Goal: Task Accomplishment & Management: Manage account settings

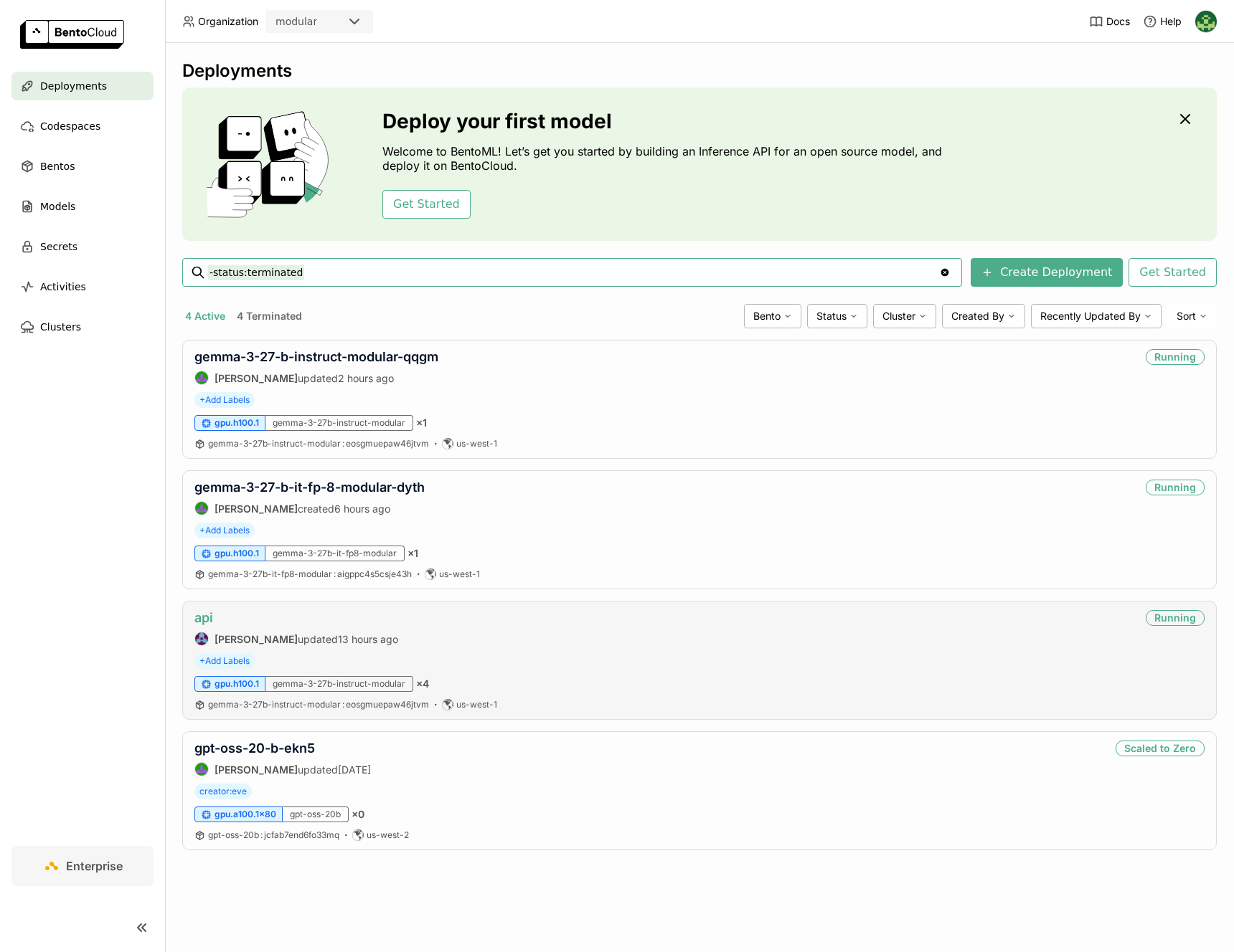
click at [201, 621] on link "api" at bounding box center [203, 618] width 19 height 15
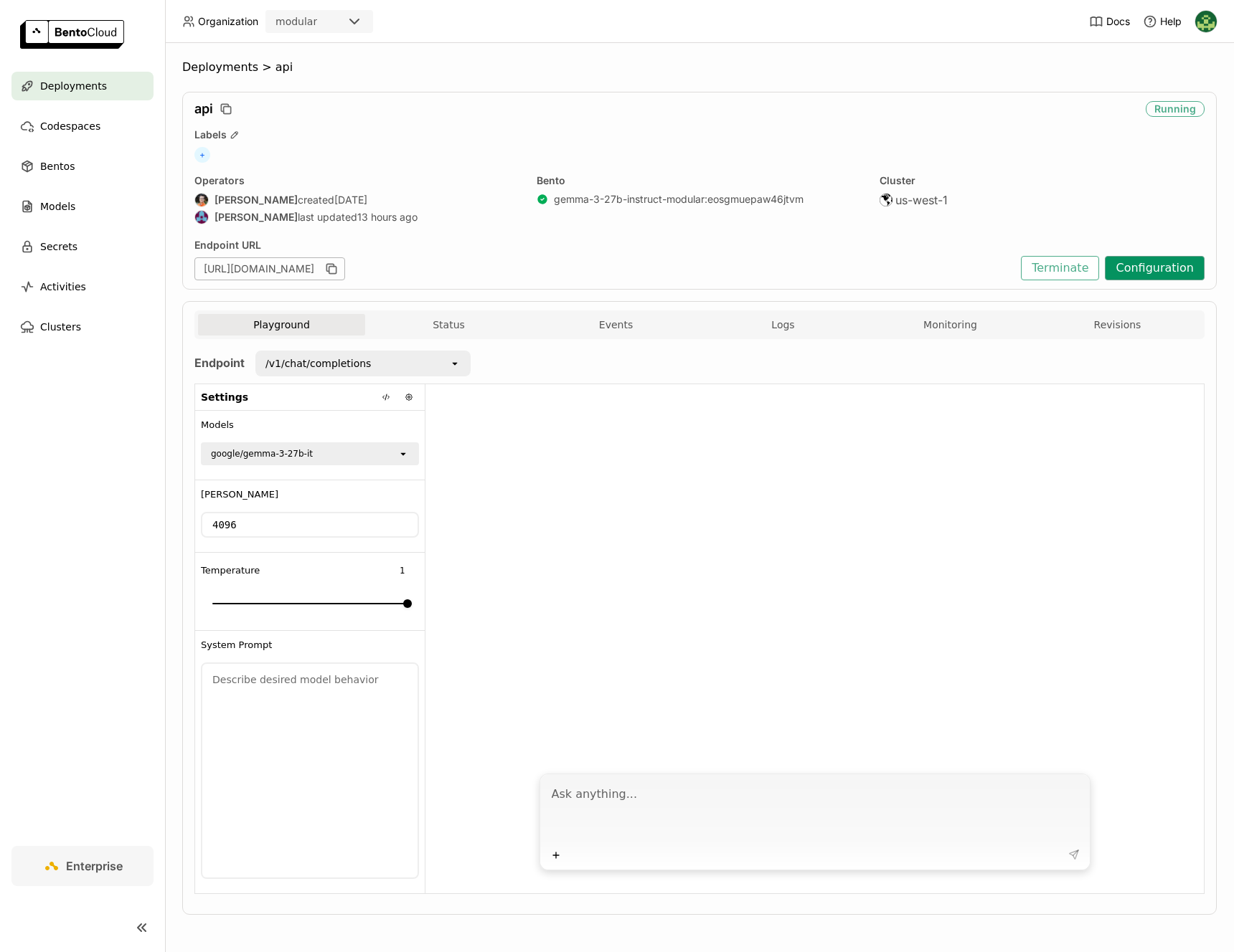
click at [1137, 278] on button "Configuration" at bounding box center [1154, 268] width 100 height 24
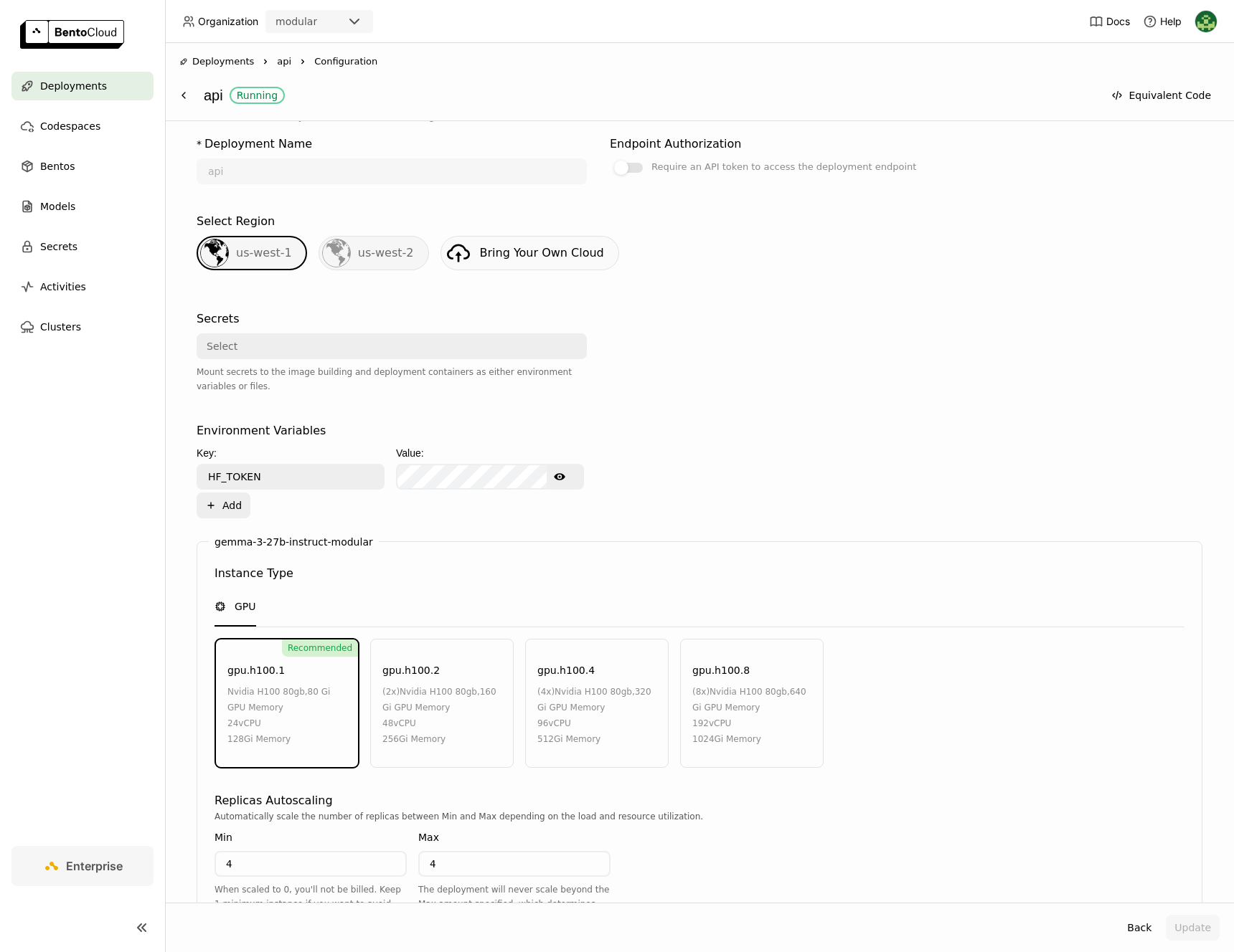
scroll to position [449, 0]
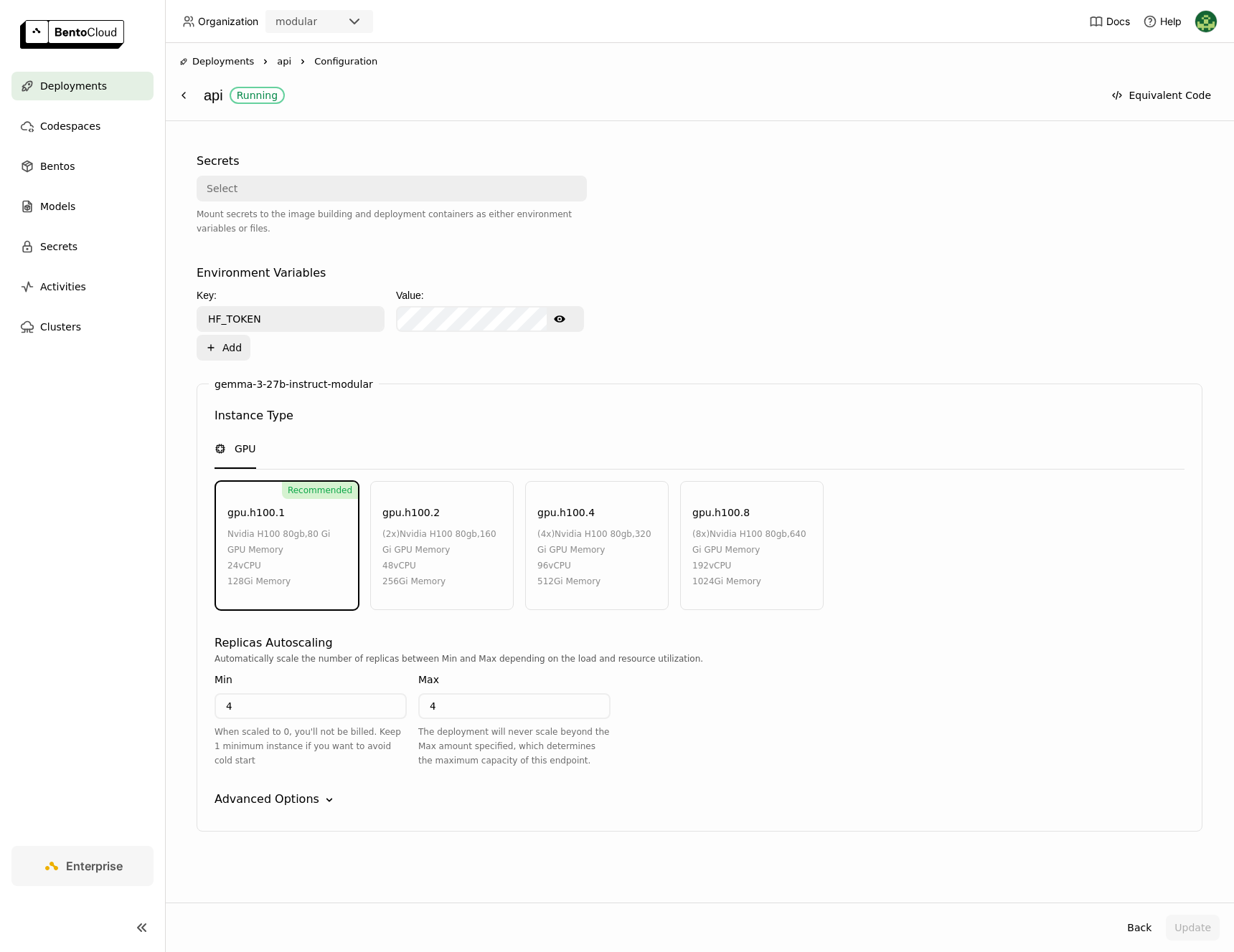
click at [324, 793] on icon "Down" at bounding box center [329, 800] width 14 height 14
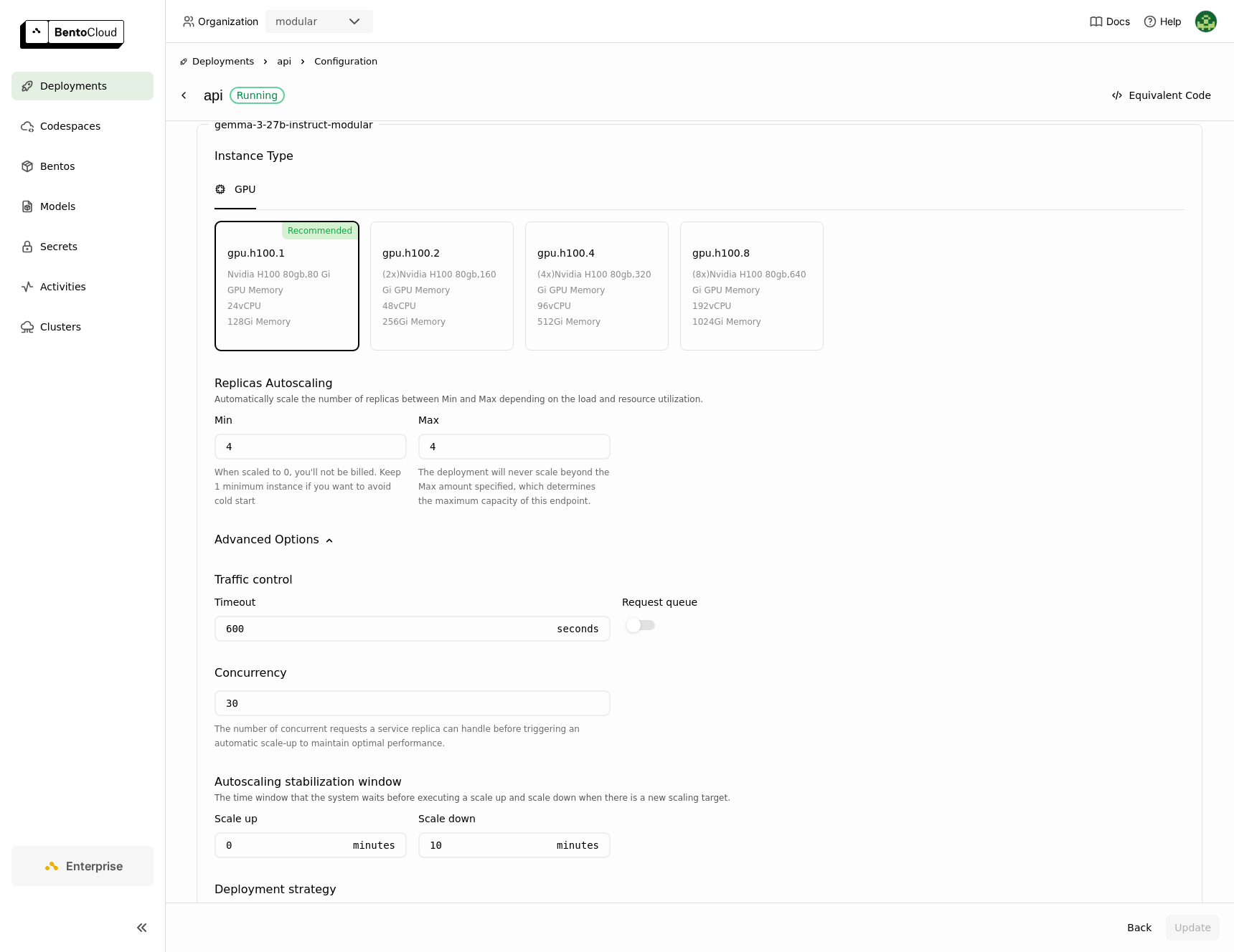
scroll to position [0, 0]
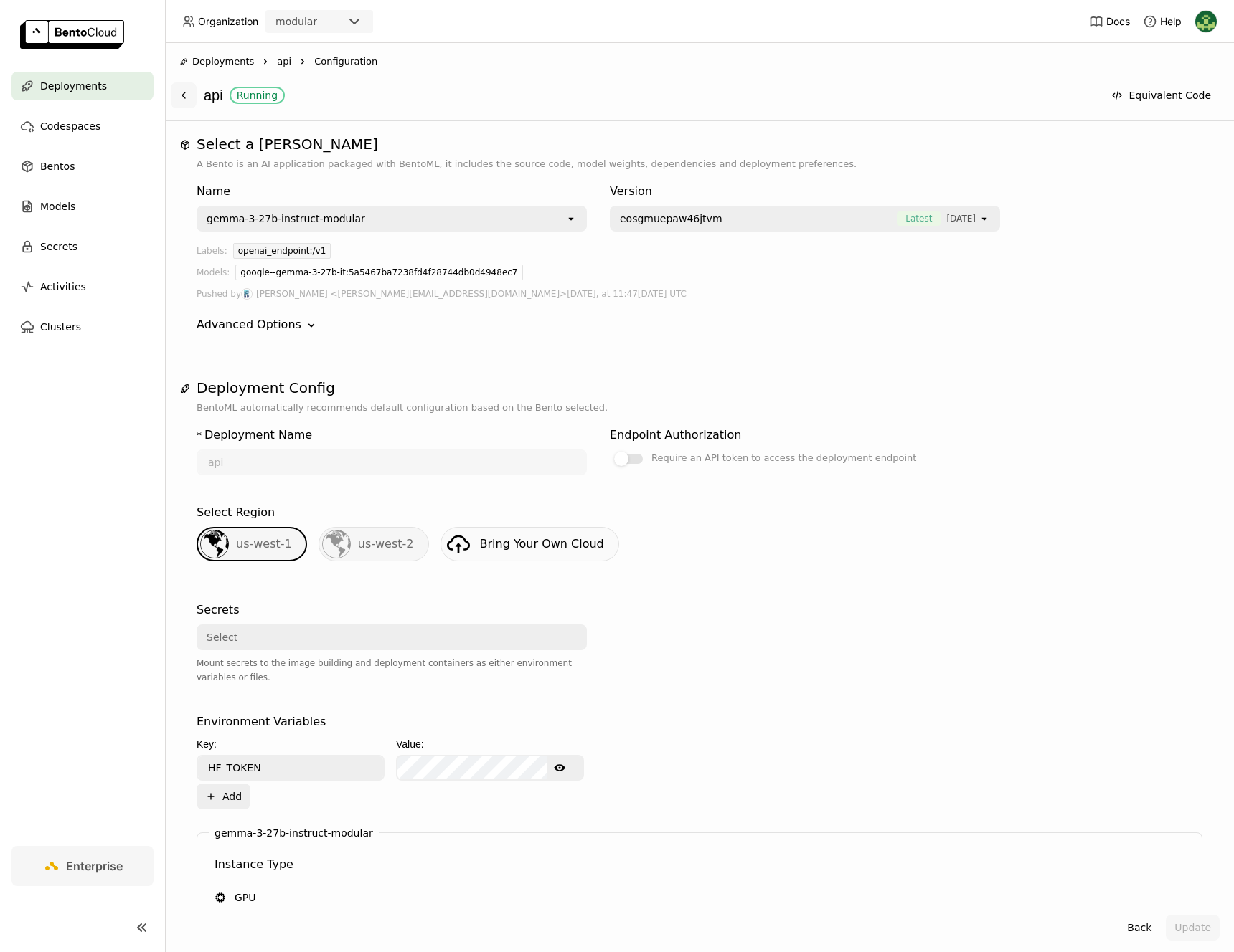
click at [193, 98] on button at bounding box center [183, 95] width 26 height 26
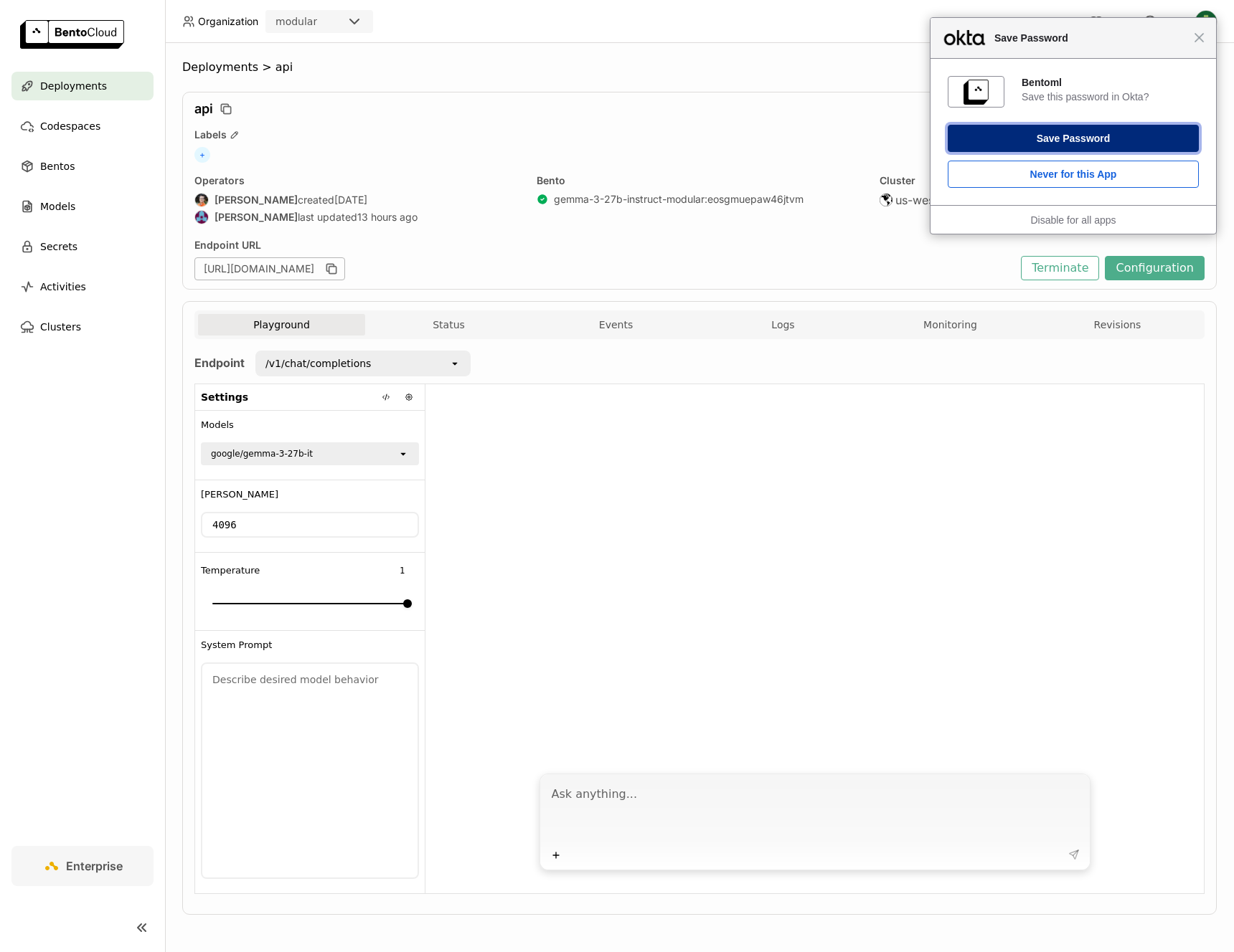
click at [1165, 132] on button "Save Password" at bounding box center [1072, 138] width 251 height 27
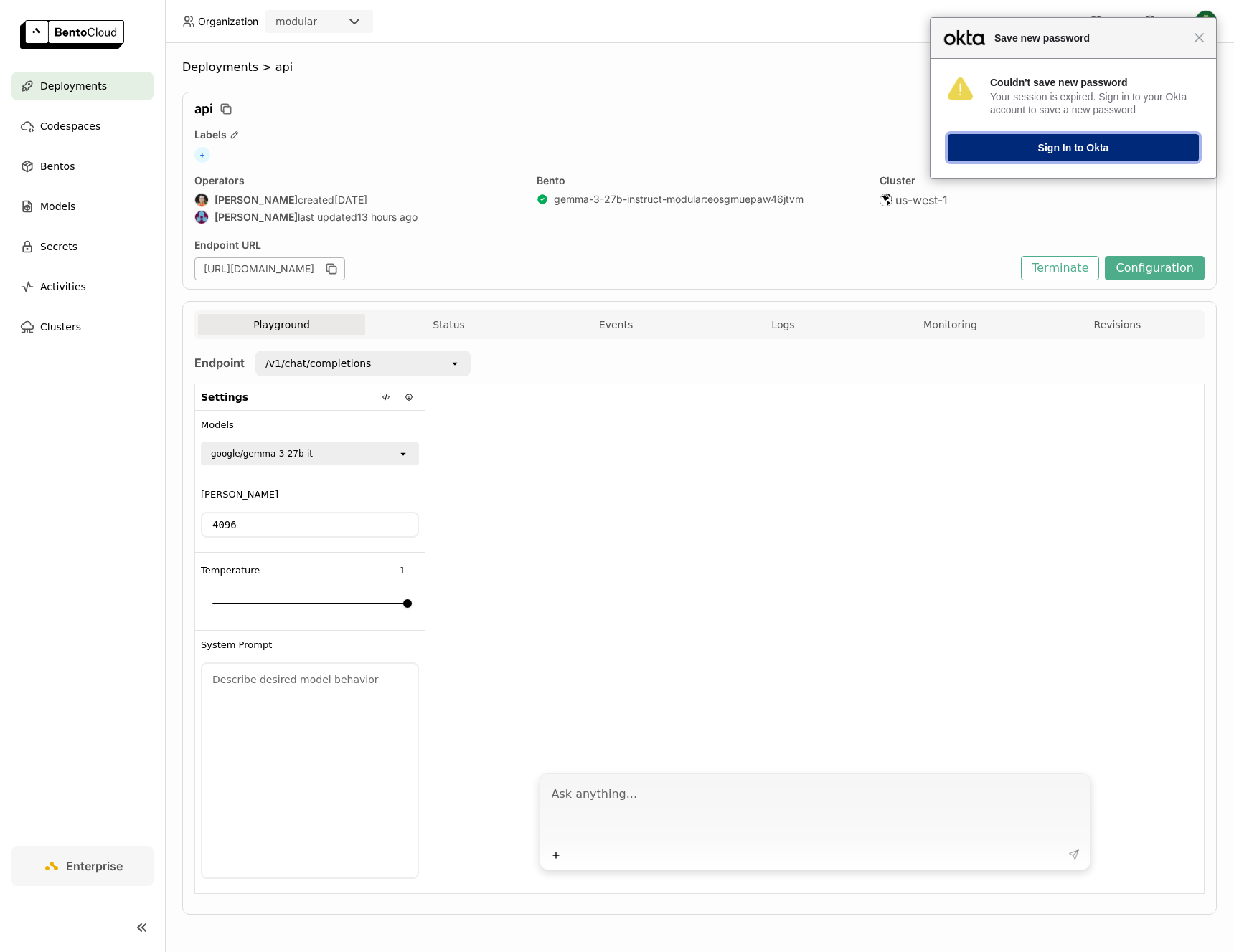
click at [1160, 151] on button "Sign In to Okta" at bounding box center [1072, 147] width 251 height 27
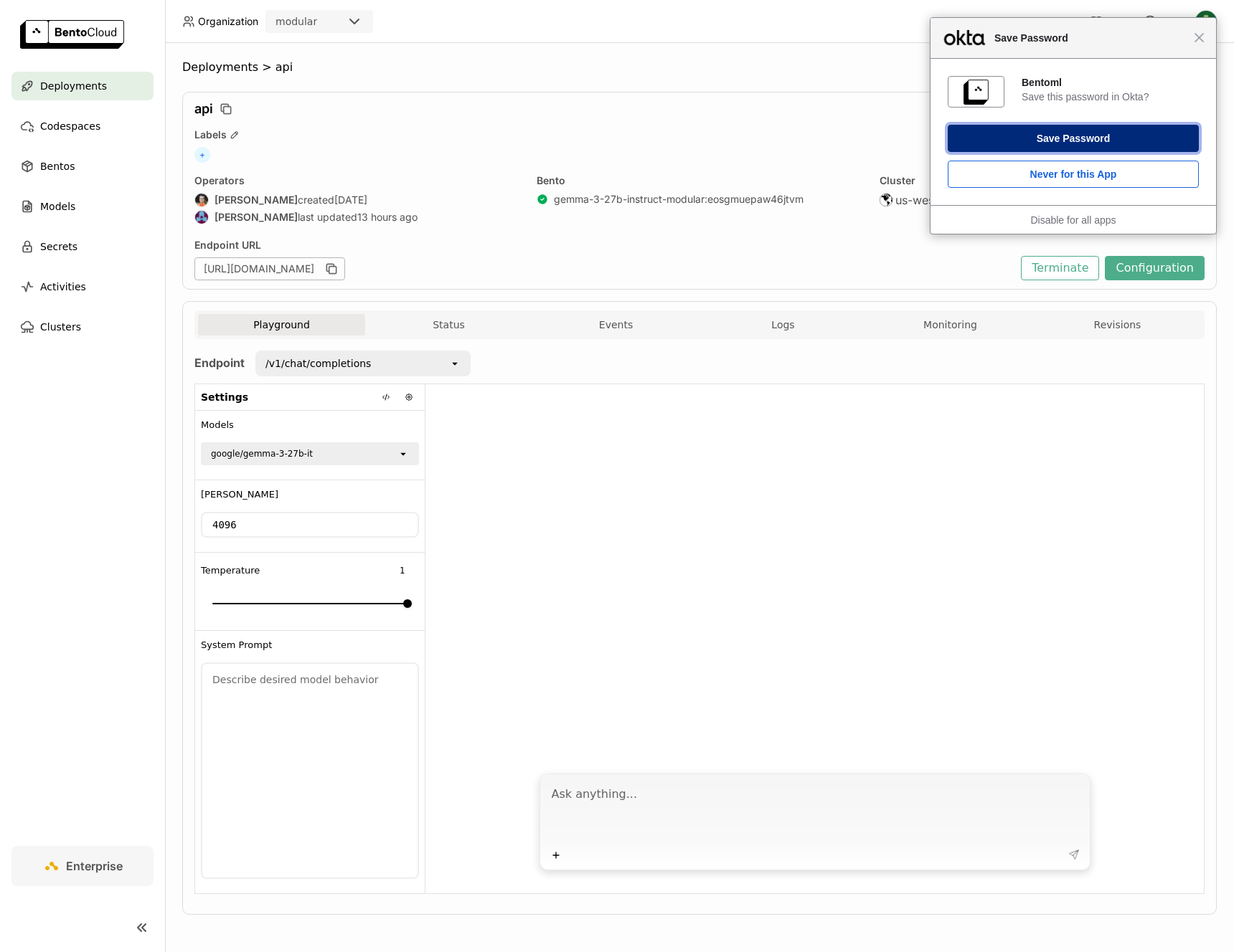
click at [984, 147] on button "Save Password" at bounding box center [1072, 138] width 251 height 27
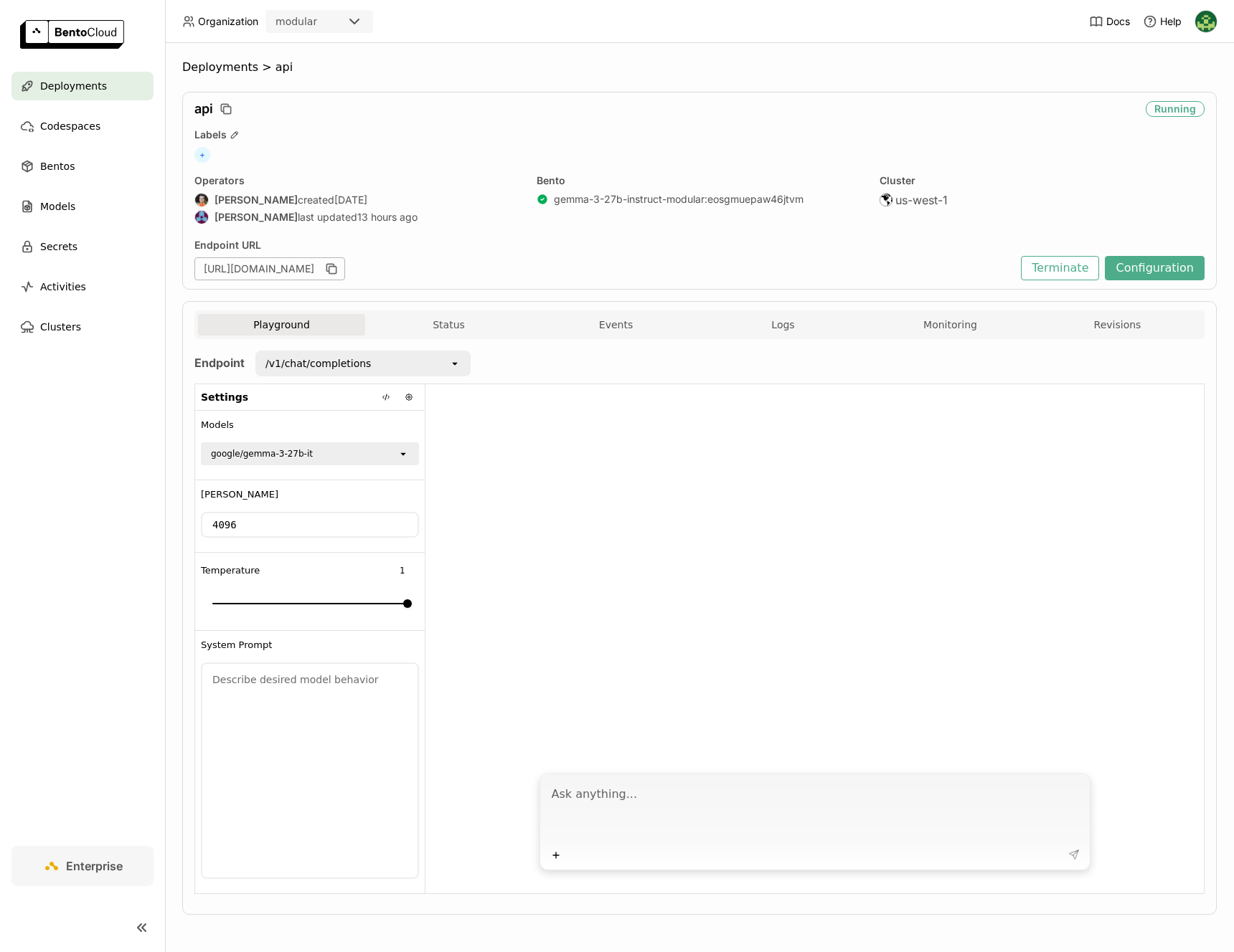
click at [103, 98] on div "Deployments" at bounding box center [83, 86] width 142 height 29
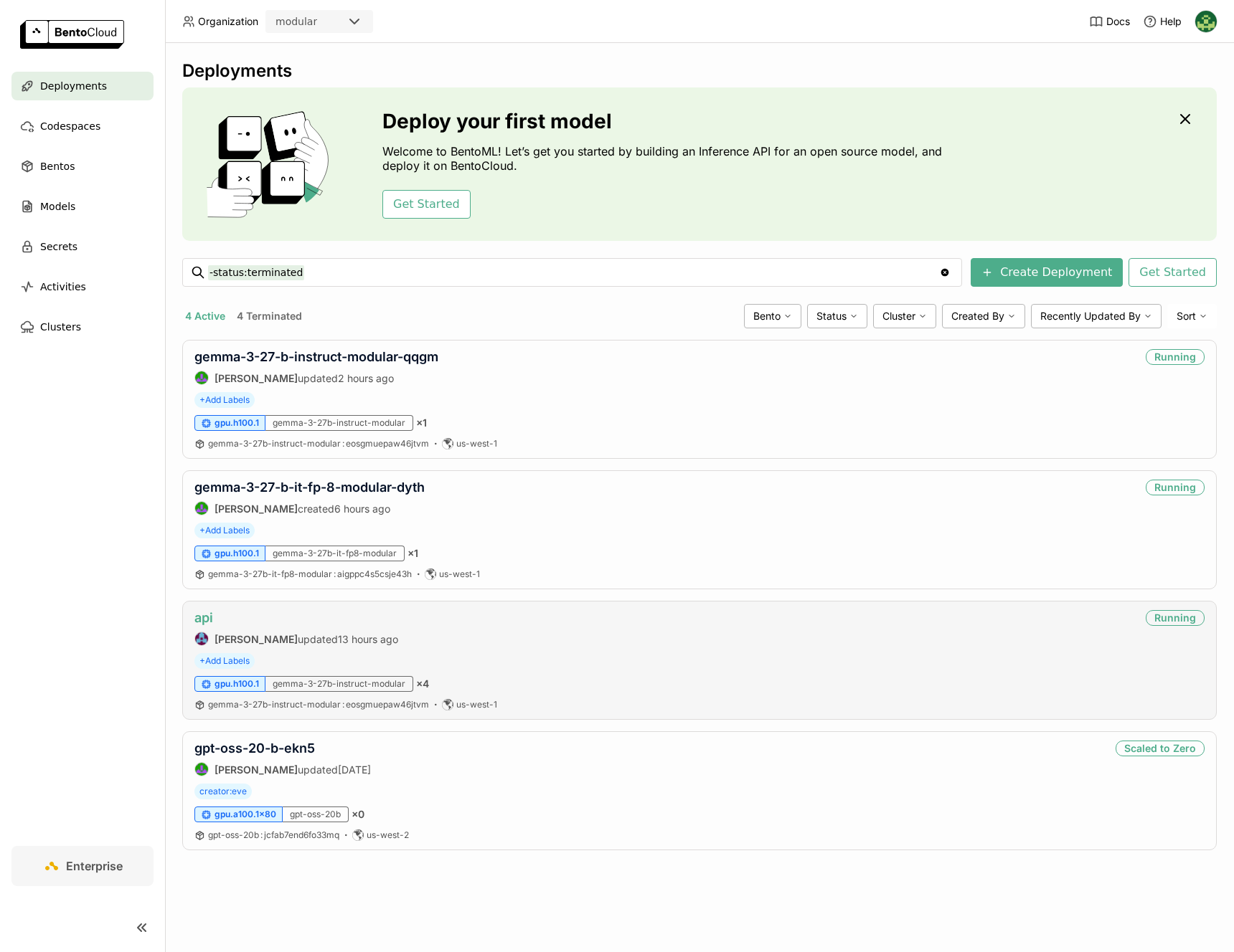
click at [210, 613] on link "api" at bounding box center [203, 618] width 19 height 15
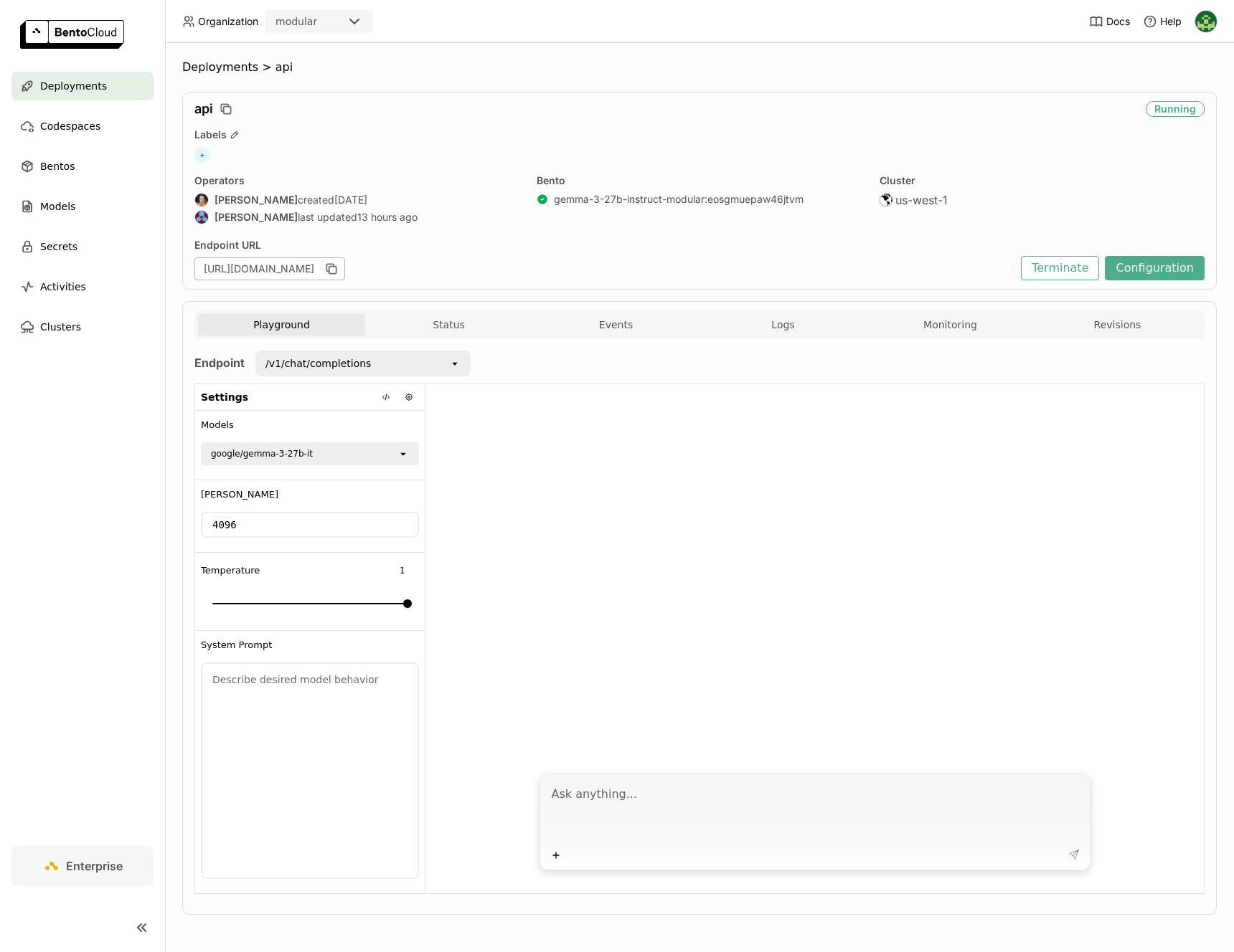
click at [114, 85] on div "Deployments" at bounding box center [83, 86] width 142 height 29
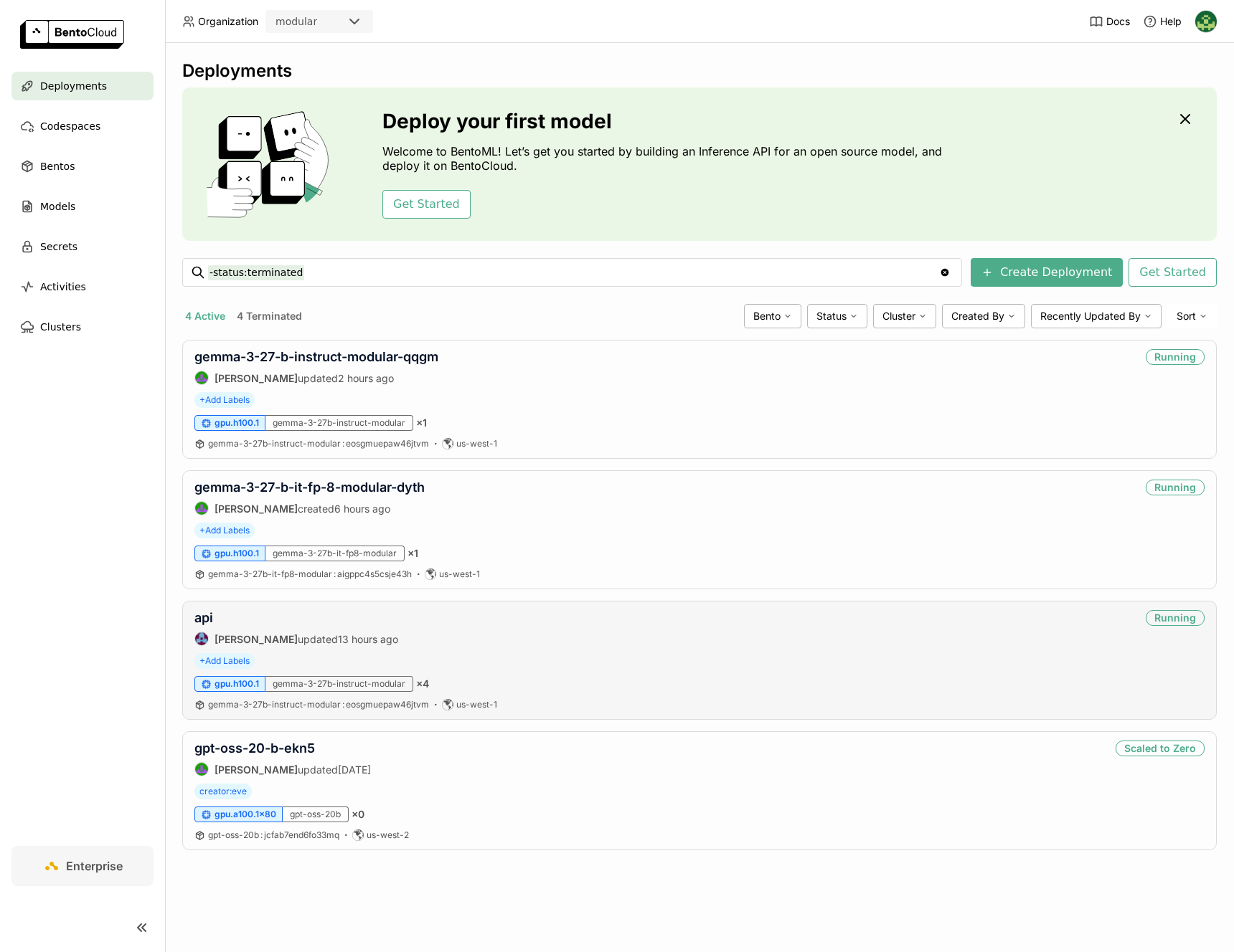
click at [200, 625] on div "api" at bounding box center [296, 618] width 203 height 16
click at [201, 623] on link "api" at bounding box center [203, 618] width 19 height 15
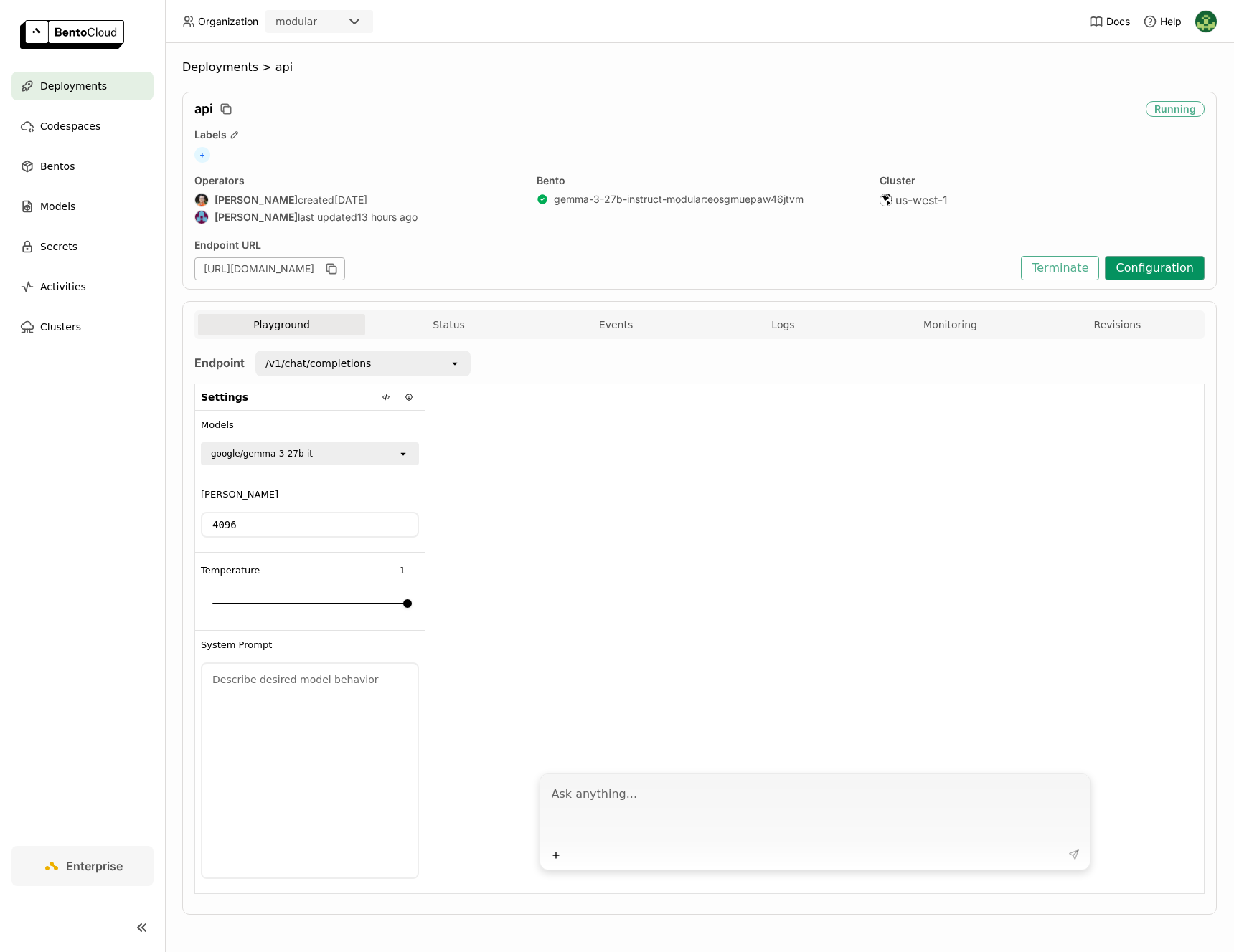
click at [1150, 271] on button "Configuration" at bounding box center [1154, 268] width 100 height 24
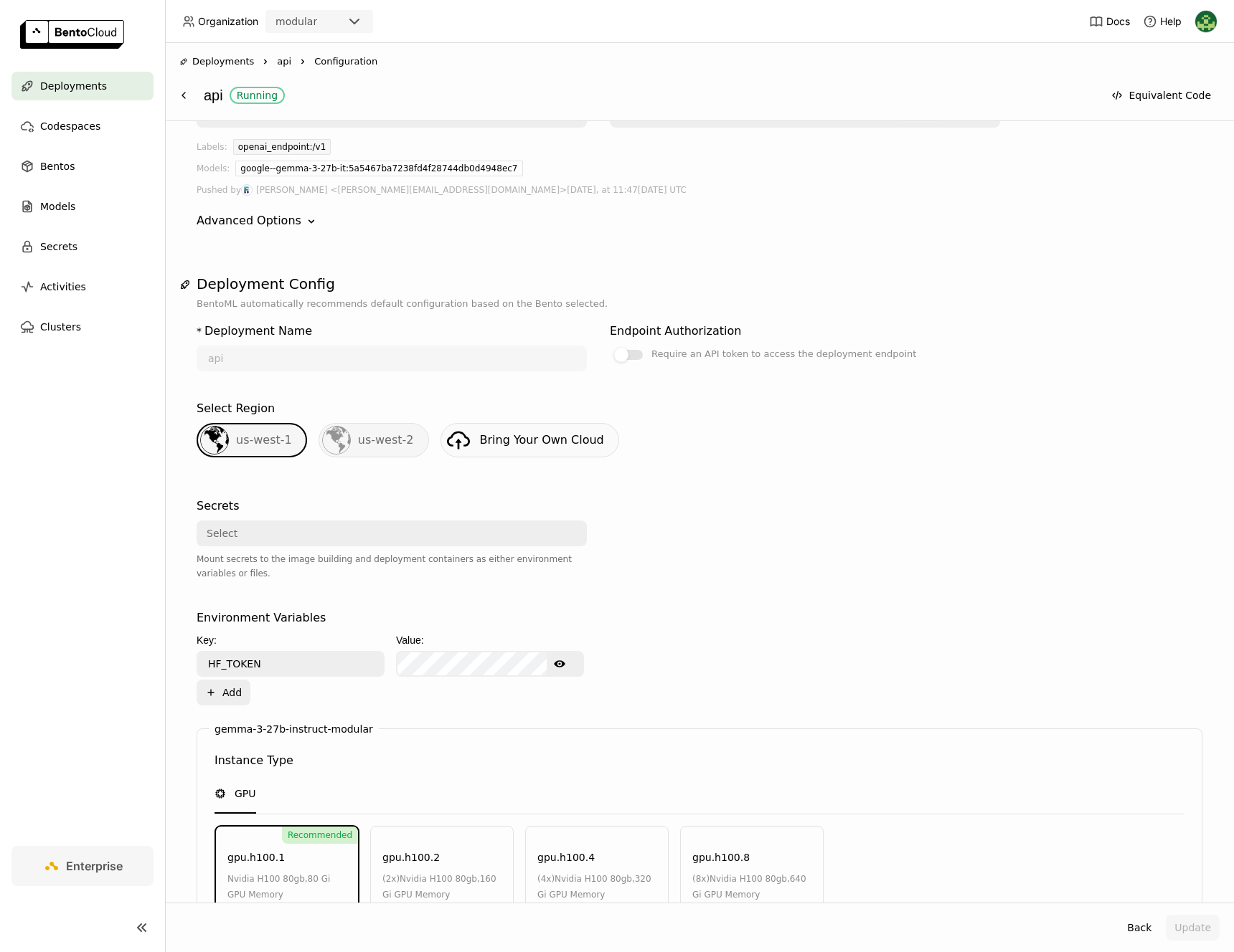
scroll to position [449, 0]
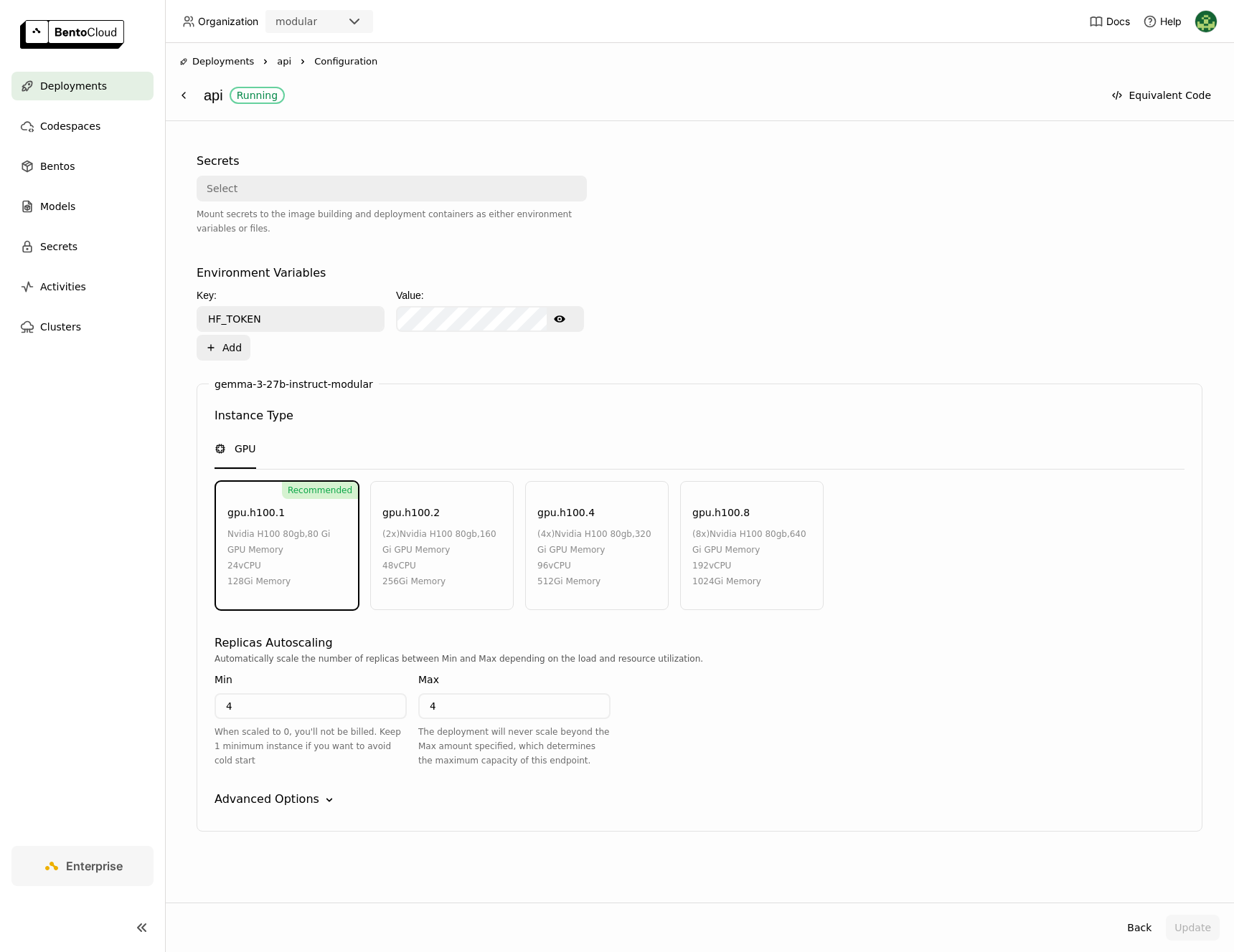
click at [313, 804] on div "Advanced Options Down" at bounding box center [699, 799] width 970 height 17
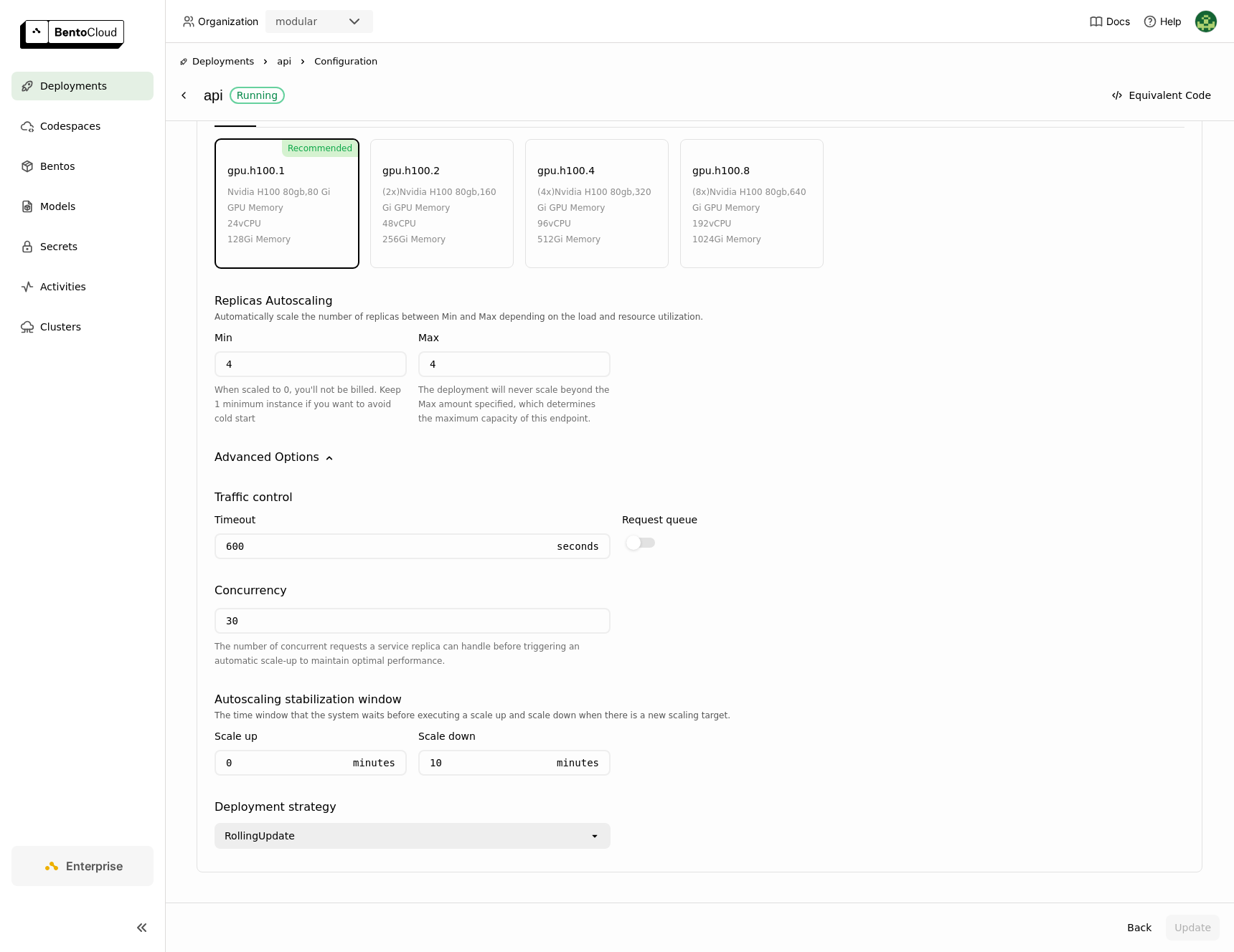
scroll to position [761, 0]
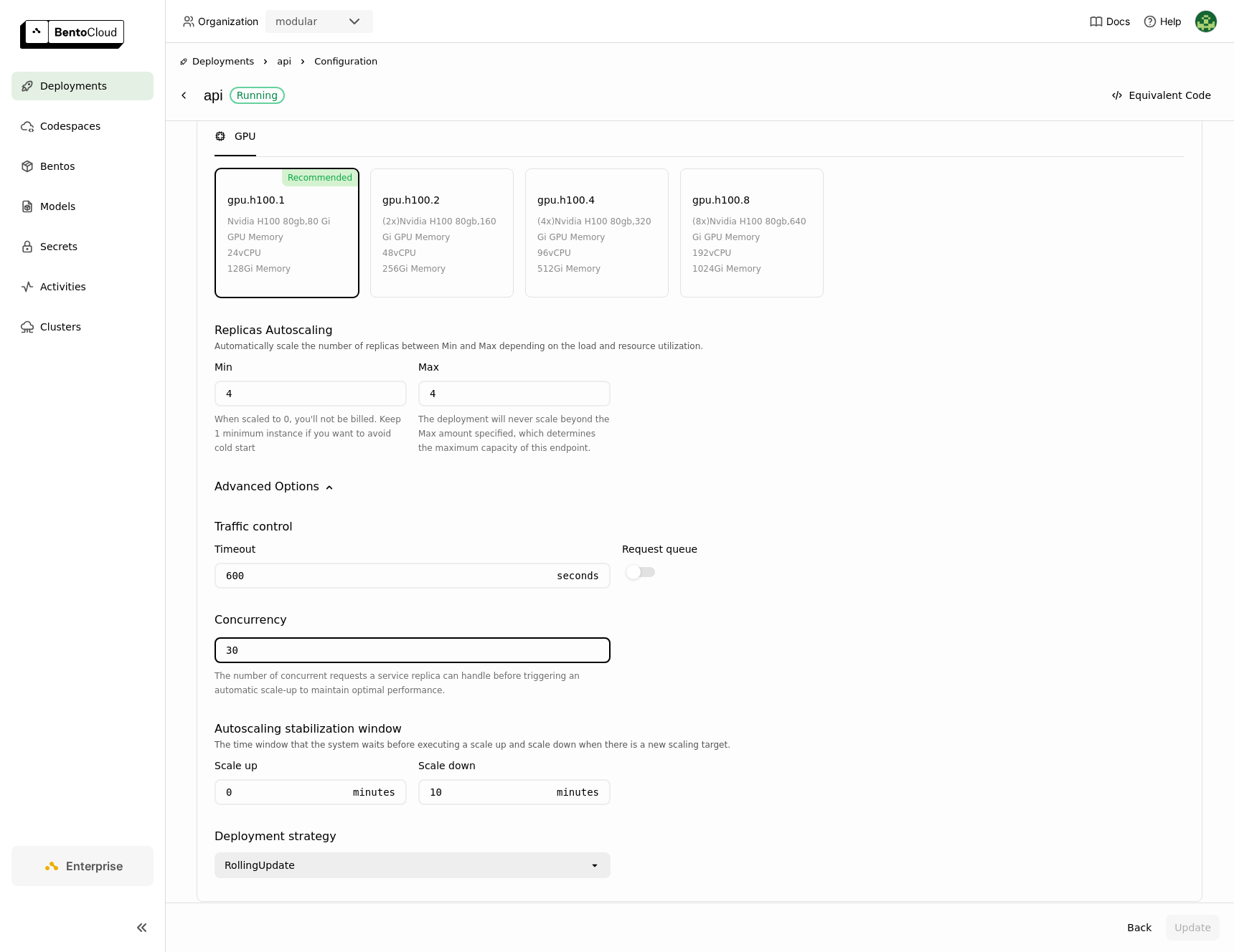
click at [260, 650] on input "30" at bounding box center [412, 651] width 393 height 23
type input "3"
type input "96"
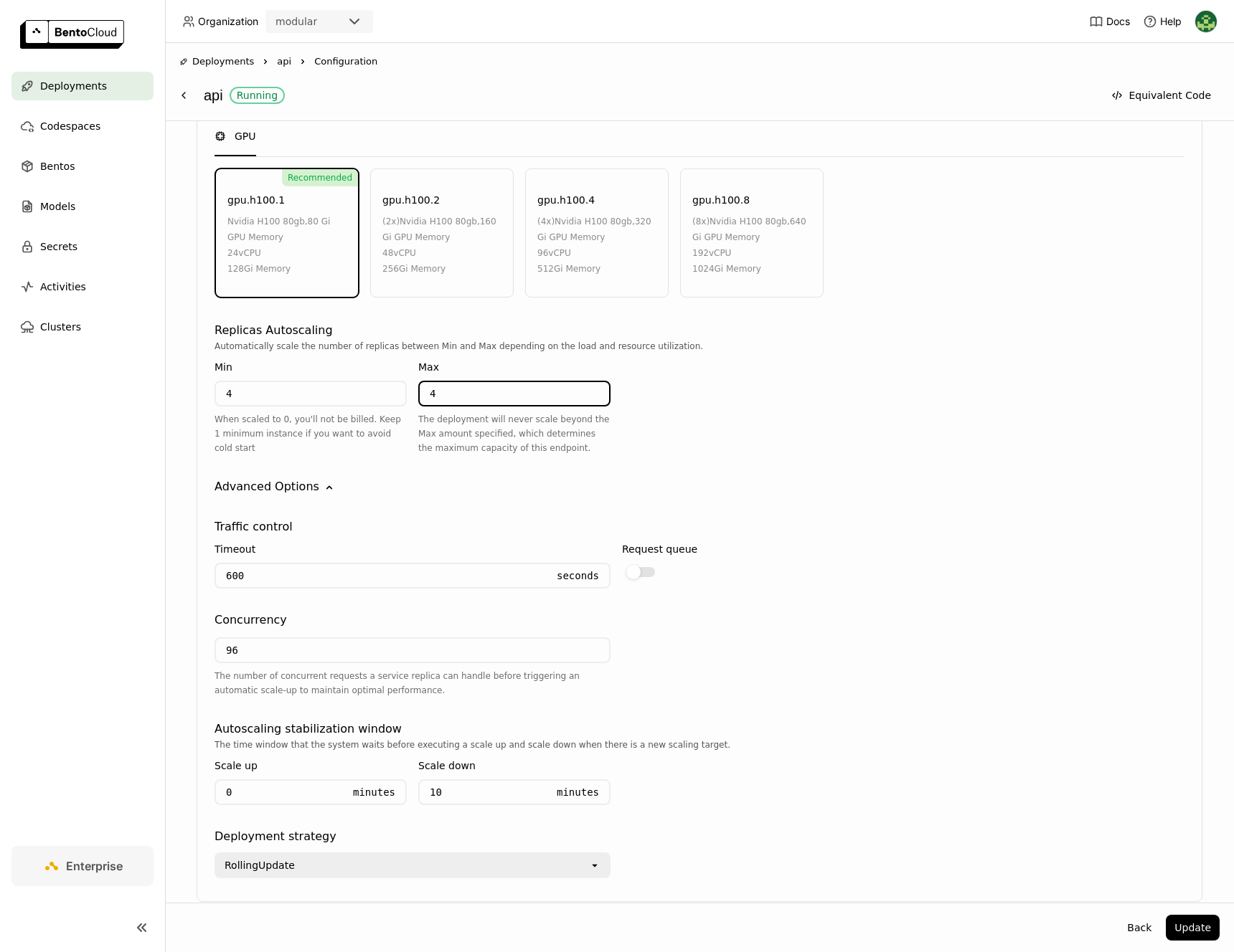
click at [459, 391] on input "4" at bounding box center [514, 394] width 190 height 23
type input "16"
click at [841, 430] on div "Automatically scale the number of replicas between Min and Max depending on the…" at bounding box center [699, 403] width 970 height 128
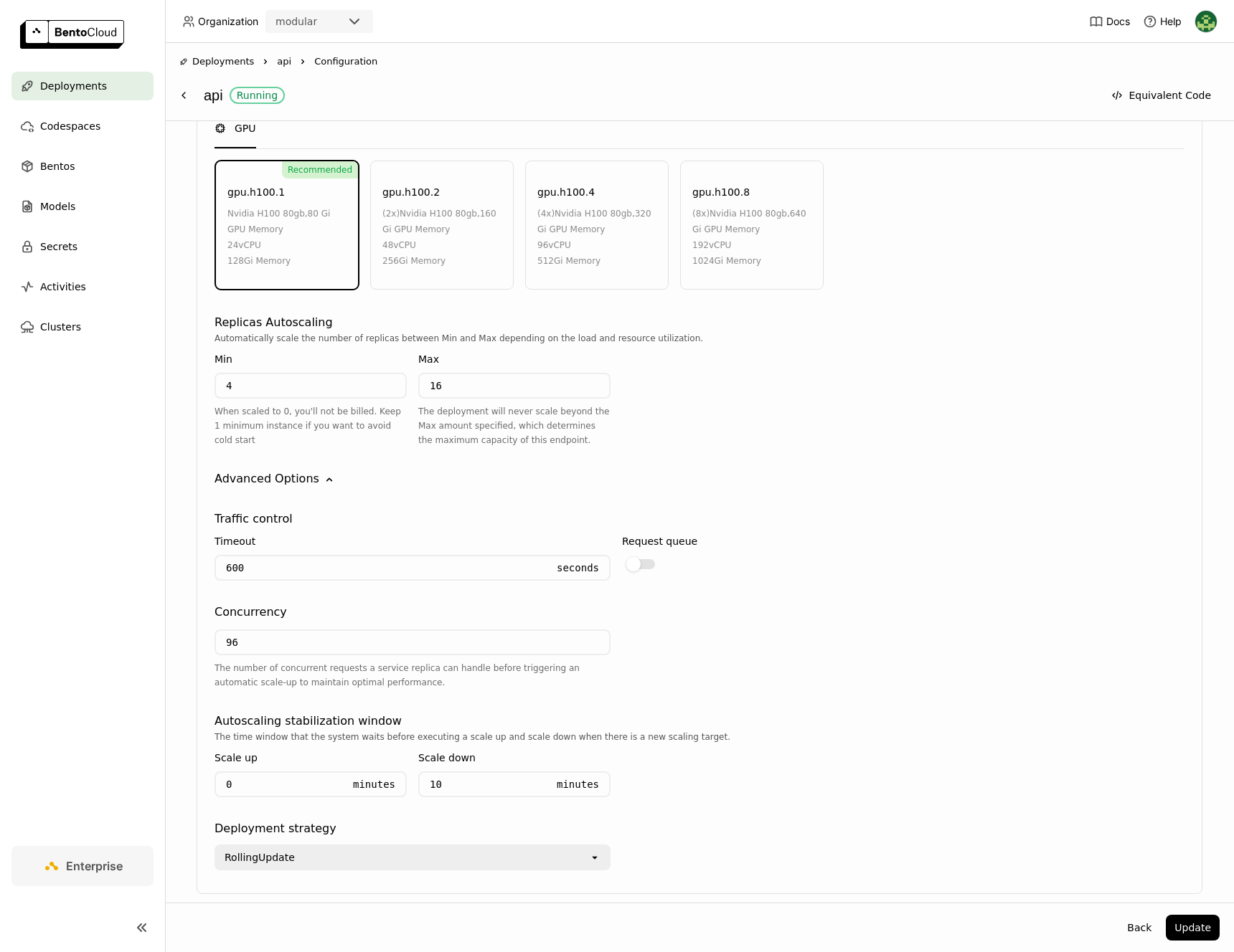
scroll to position [832, 0]
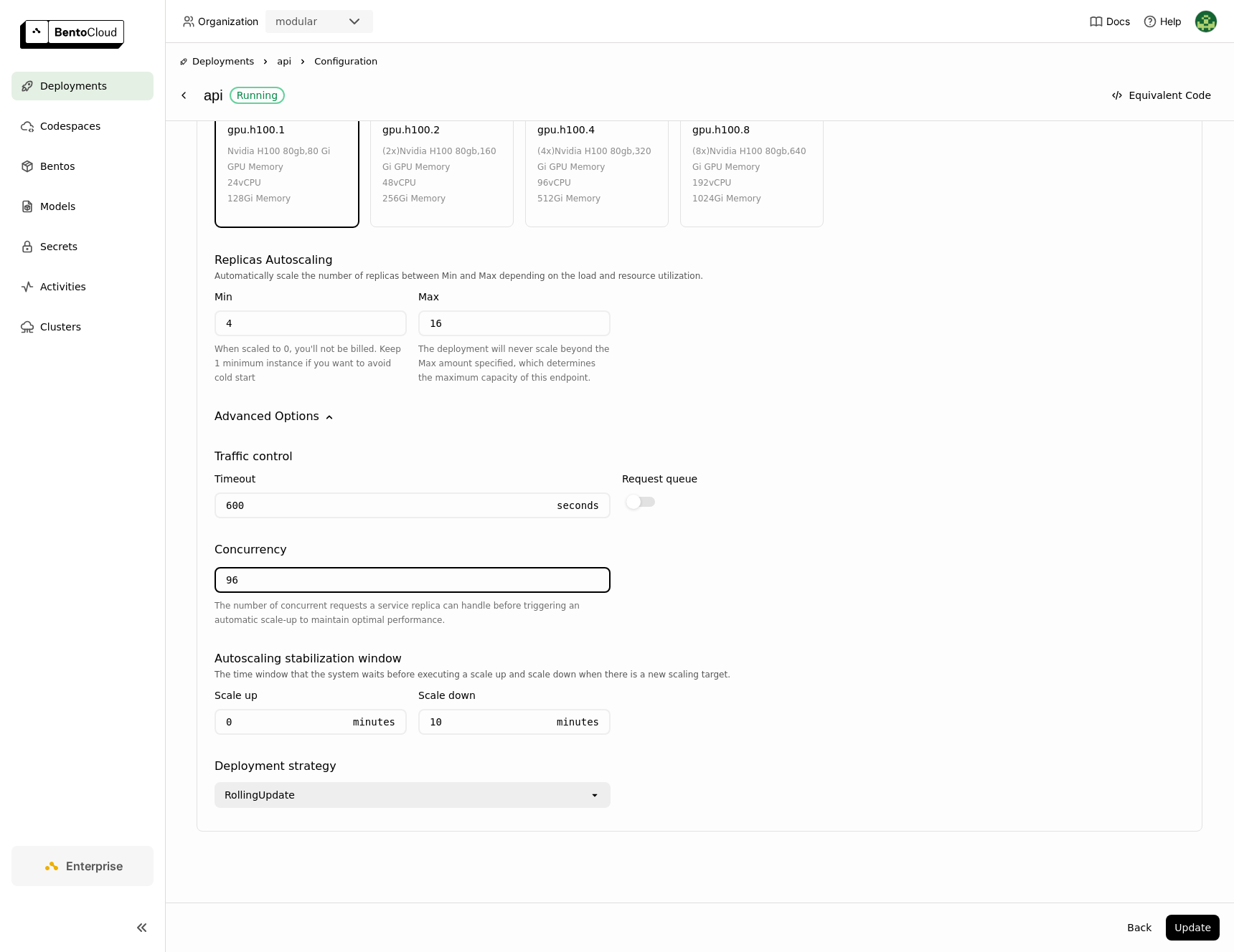
click at [444, 580] on input "96" at bounding box center [412, 580] width 393 height 23
type input "9"
type input "30"
click at [898, 513] on div "Request queue" at bounding box center [819, 494] width 396 height 56
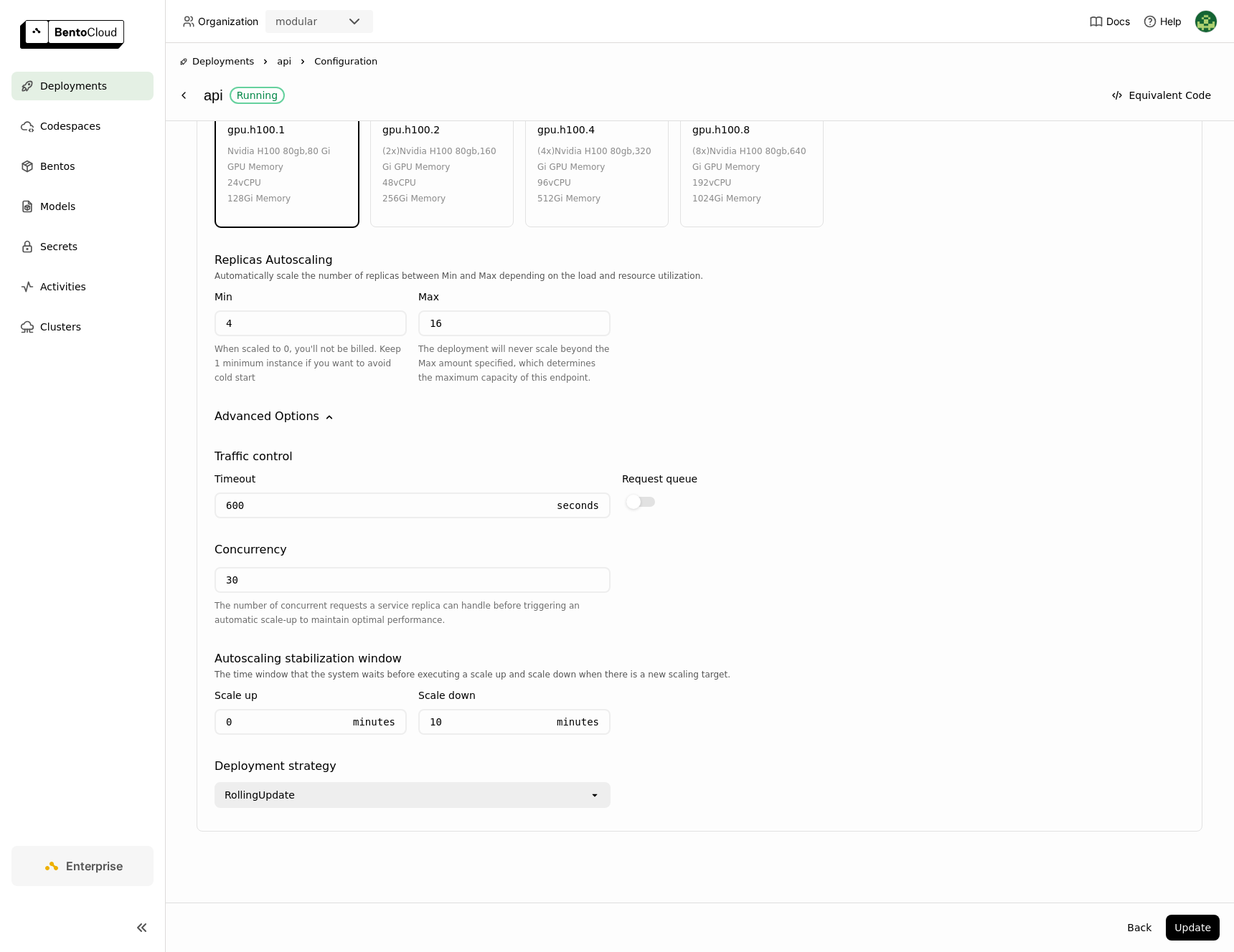
click at [342, 325] on input "4" at bounding box center [310, 324] width 190 height 23
type input "2"
click at [553, 795] on div "RollingUpdate" at bounding box center [402, 796] width 373 height 23
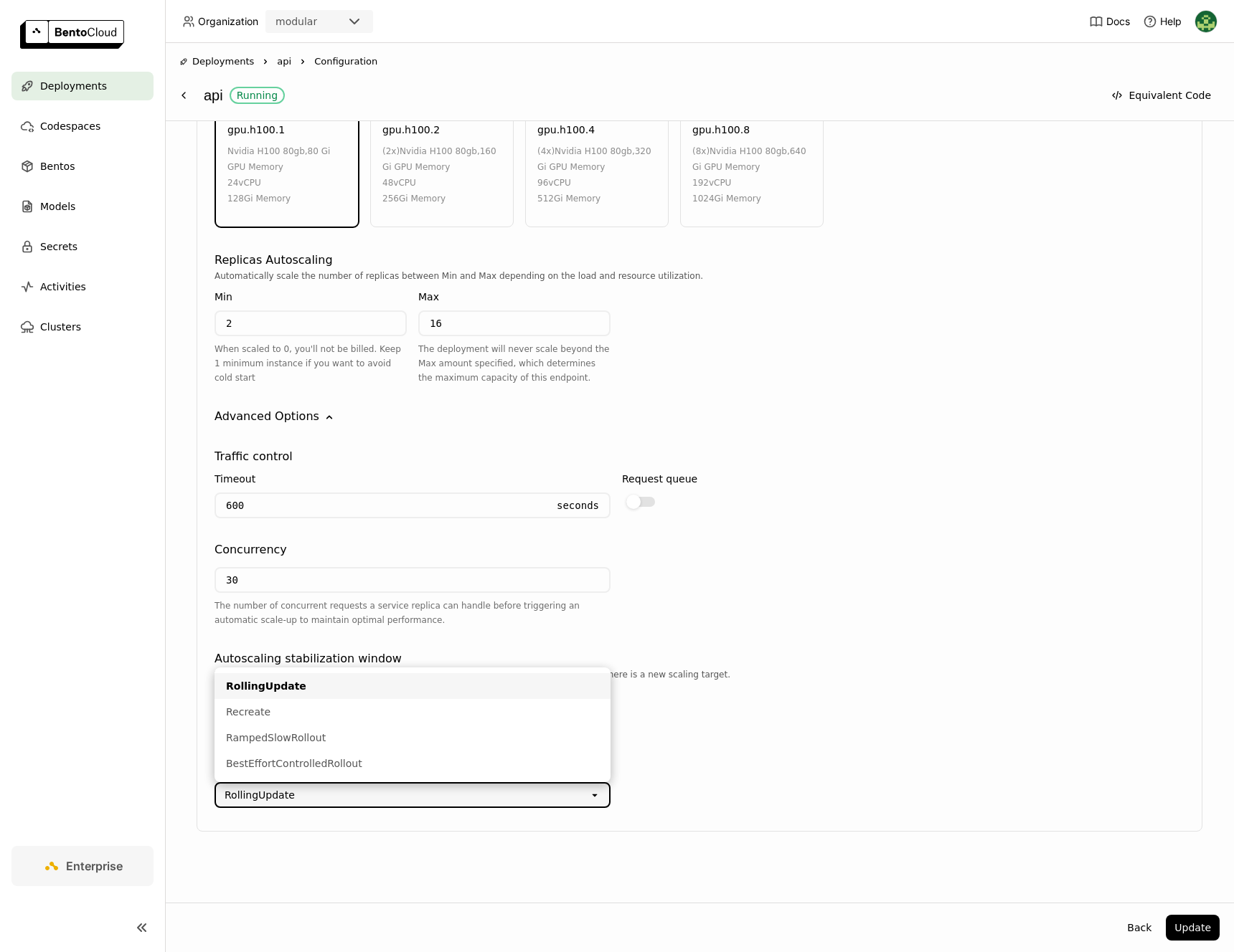
click at [872, 758] on div "Deployment strategy" at bounding box center [699, 766] width 970 height 17
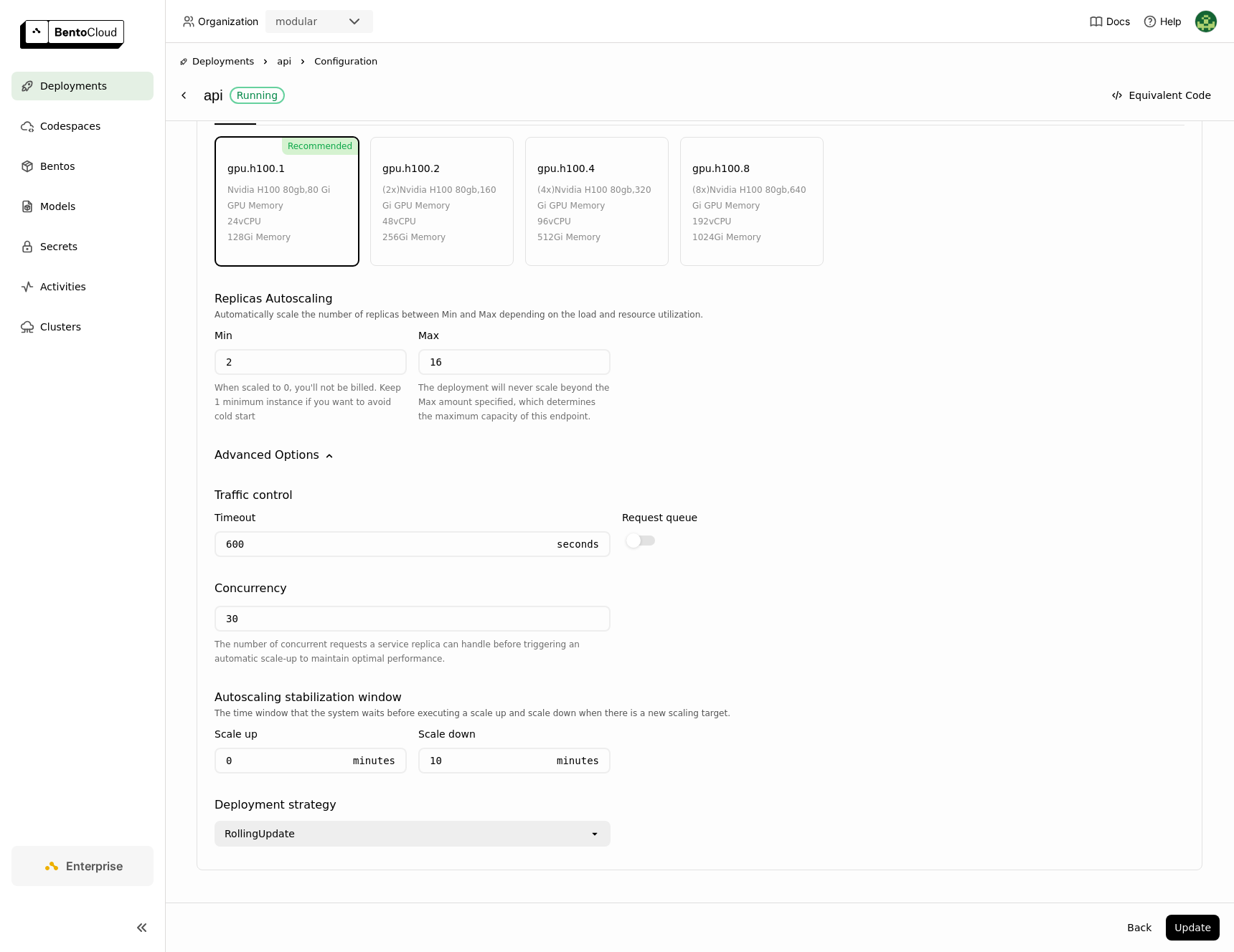
scroll to position [760, 0]
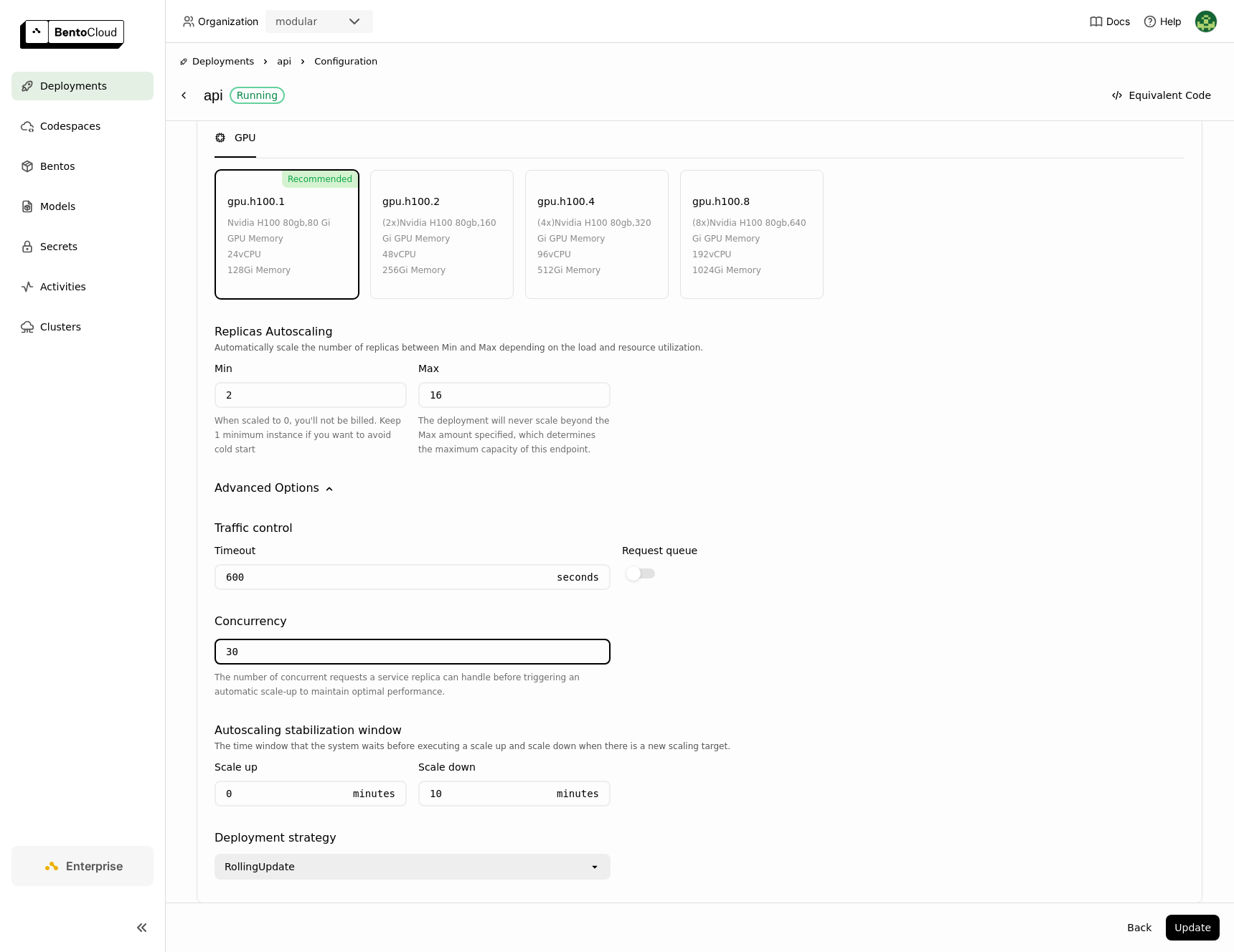
click at [300, 655] on input "30" at bounding box center [412, 652] width 393 height 23
type input "3"
click at [922, 565] on div "Request queue" at bounding box center [819, 565] width 396 height 56
click at [353, 660] on input "96" at bounding box center [412, 652] width 393 height 23
type input "9"
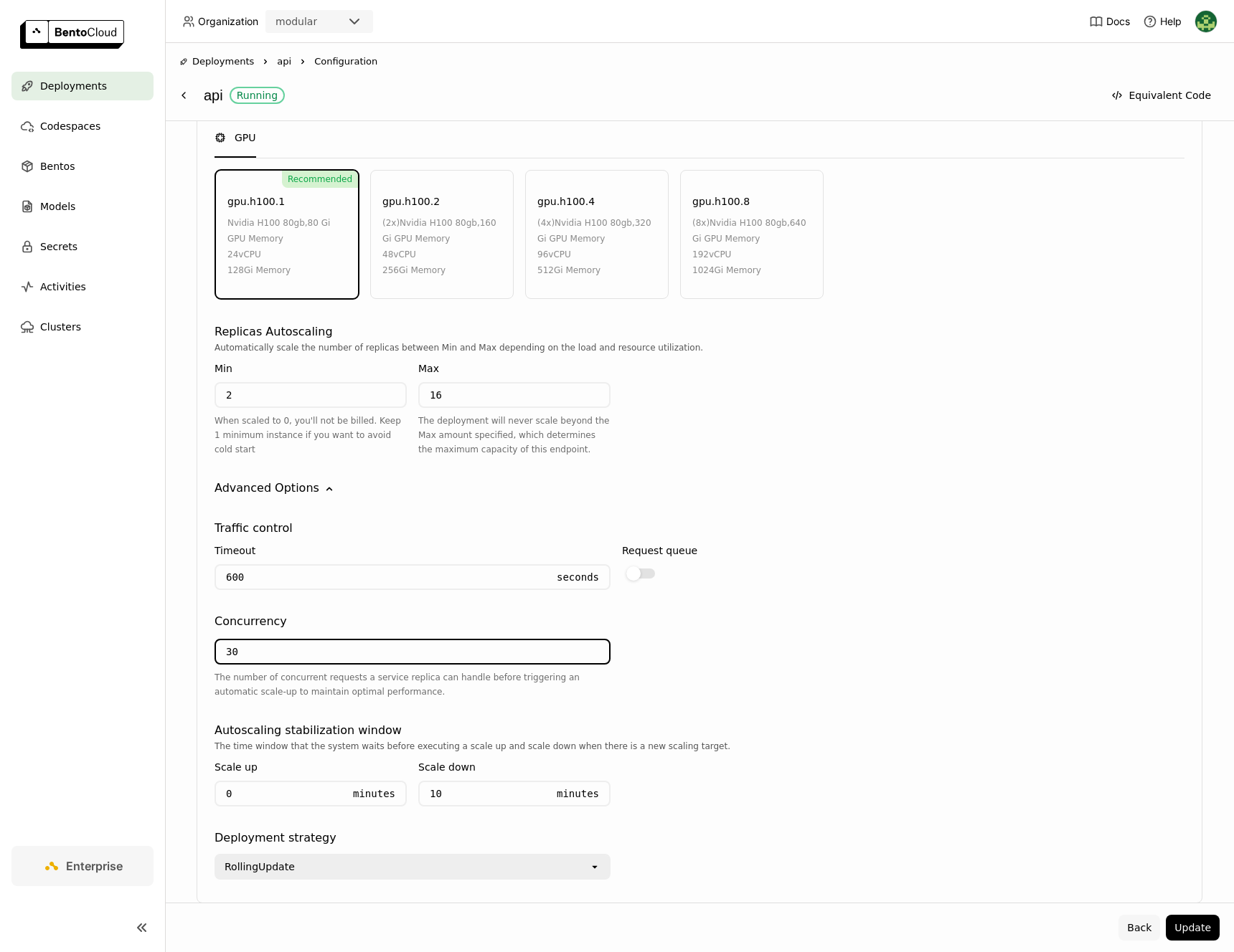
type input "30"
click at [1140, 933] on button "Back" at bounding box center [1139, 928] width 41 height 26
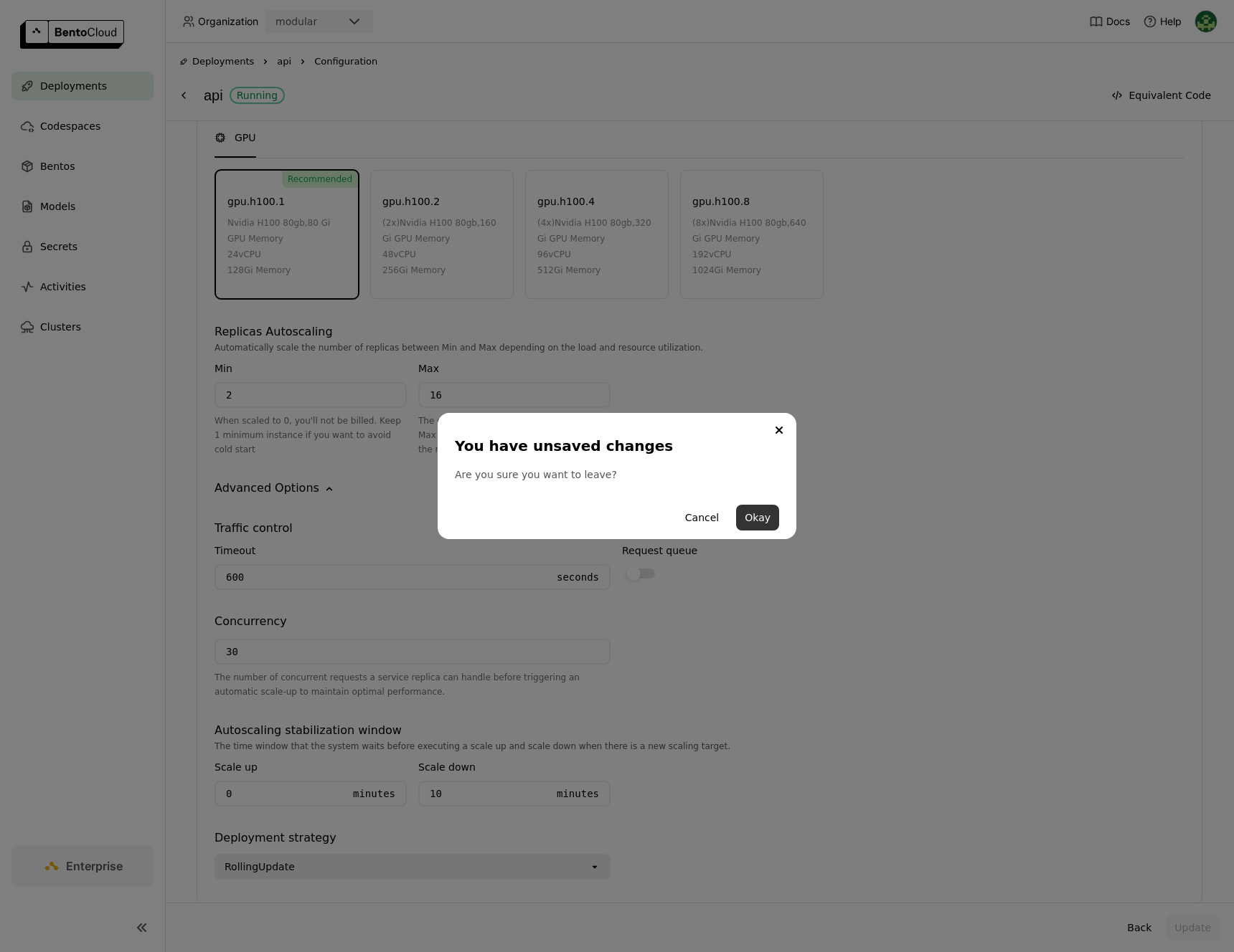
click at [740, 514] on button "Okay" at bounding box center [757, 517] width 43 height 26
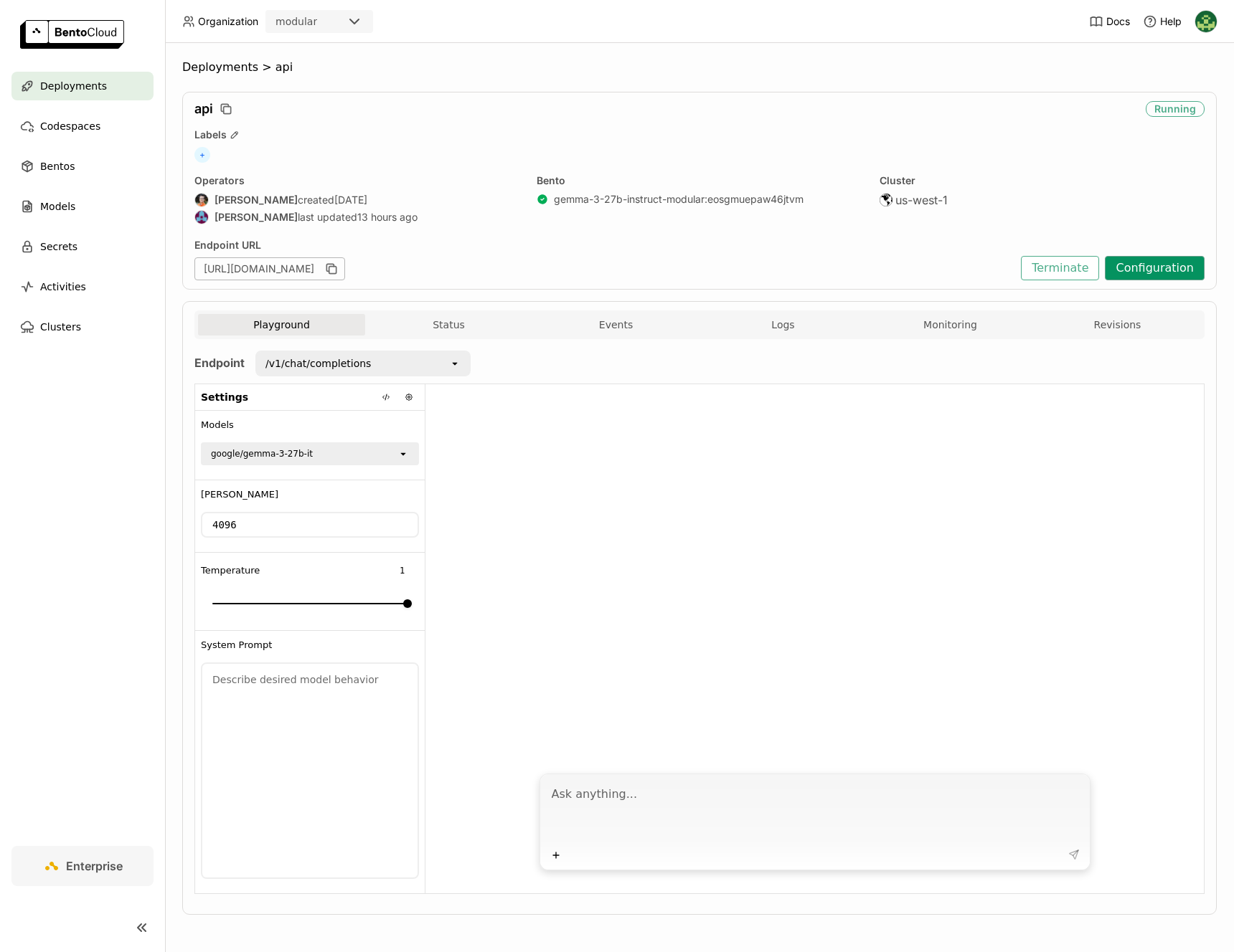
click at [1124, 273] on button "Configuration" at bounding box center [1154, 268] width 100 height 24
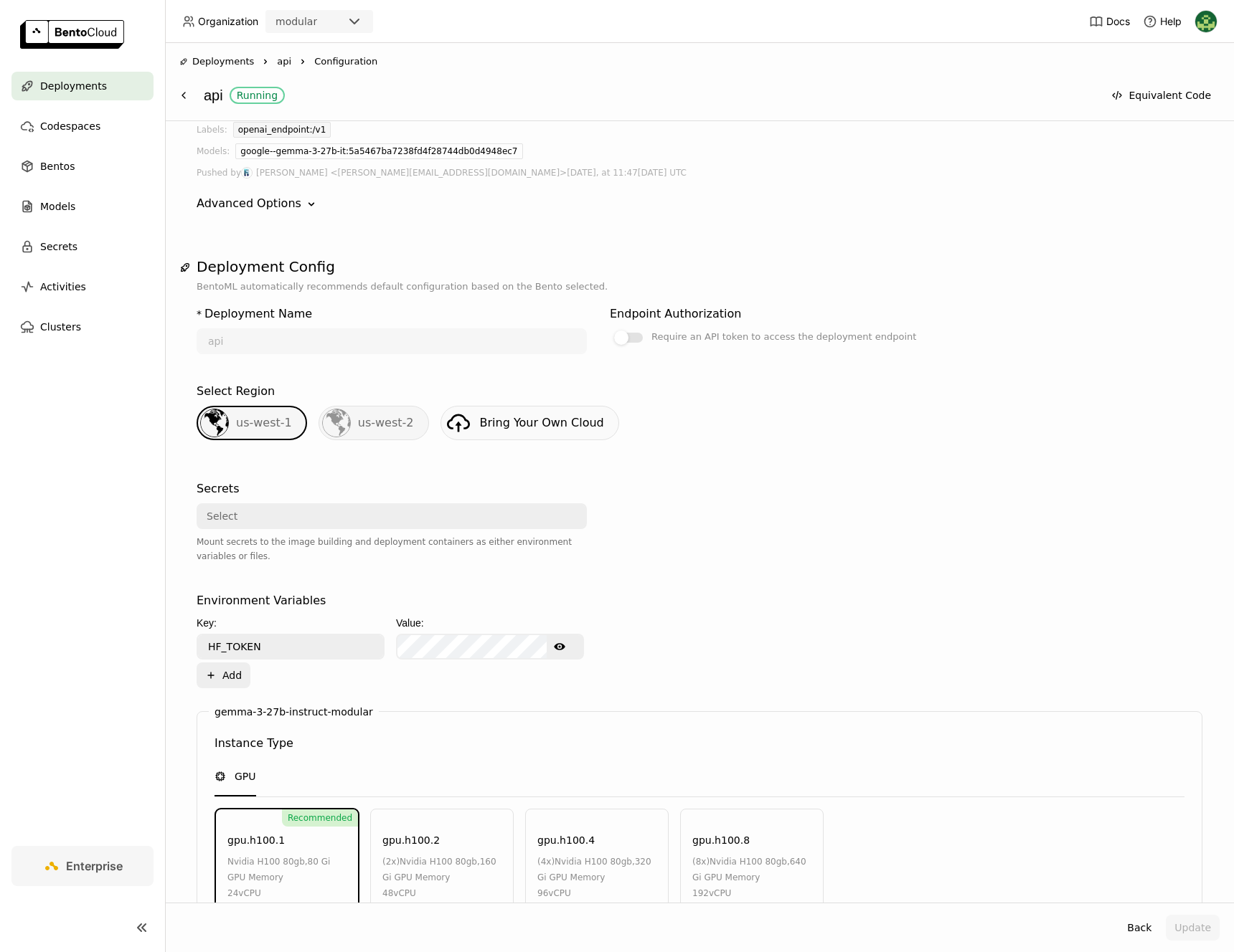
scroll to position [449, 0]
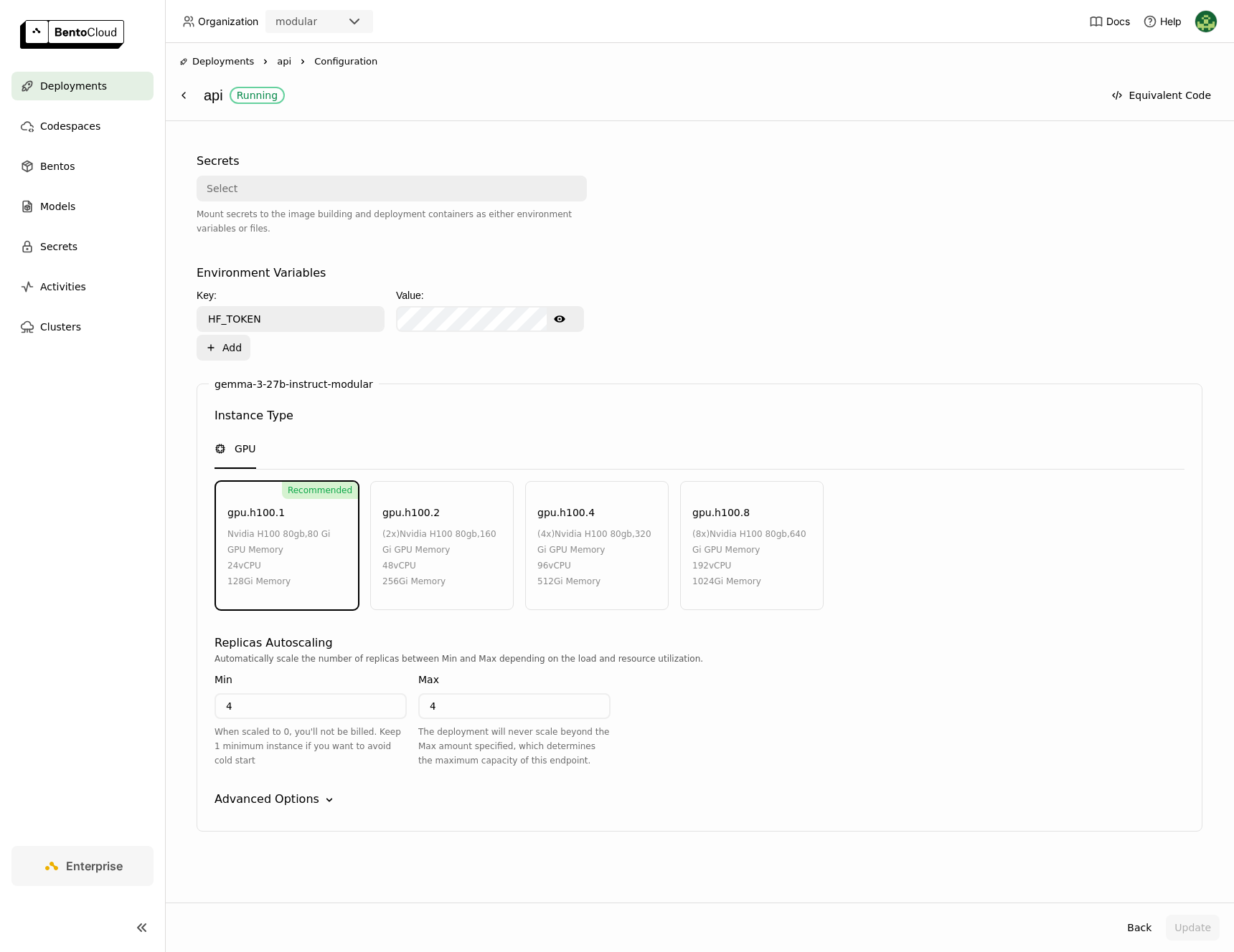
click at [299, 792] on div "Advanced Options" at bounding box center [266, 799] width 104 height 17
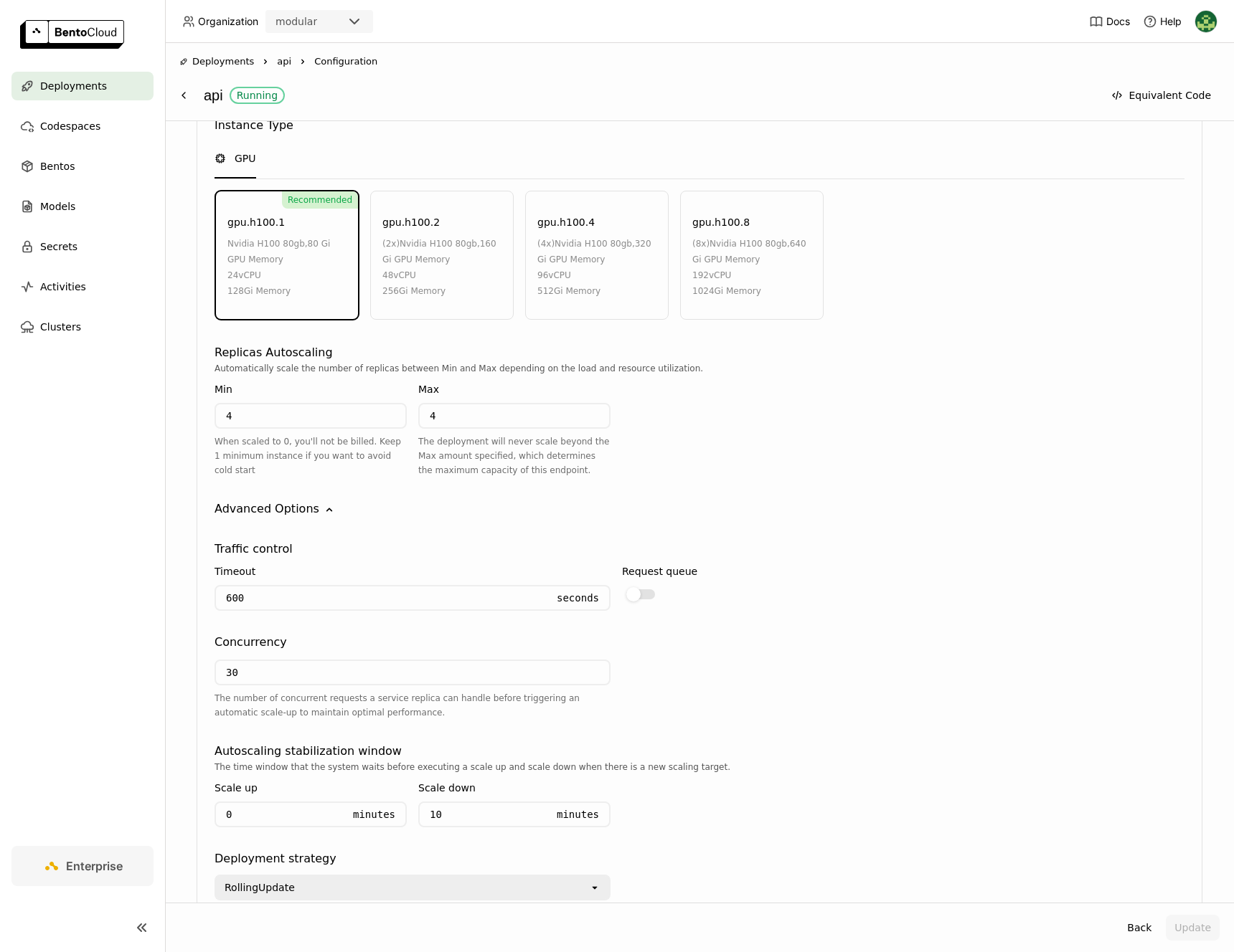
scroll to position [738, 0]
click at [331, 423] on input "4" at bounding box center [310, 417] width 190 height 23
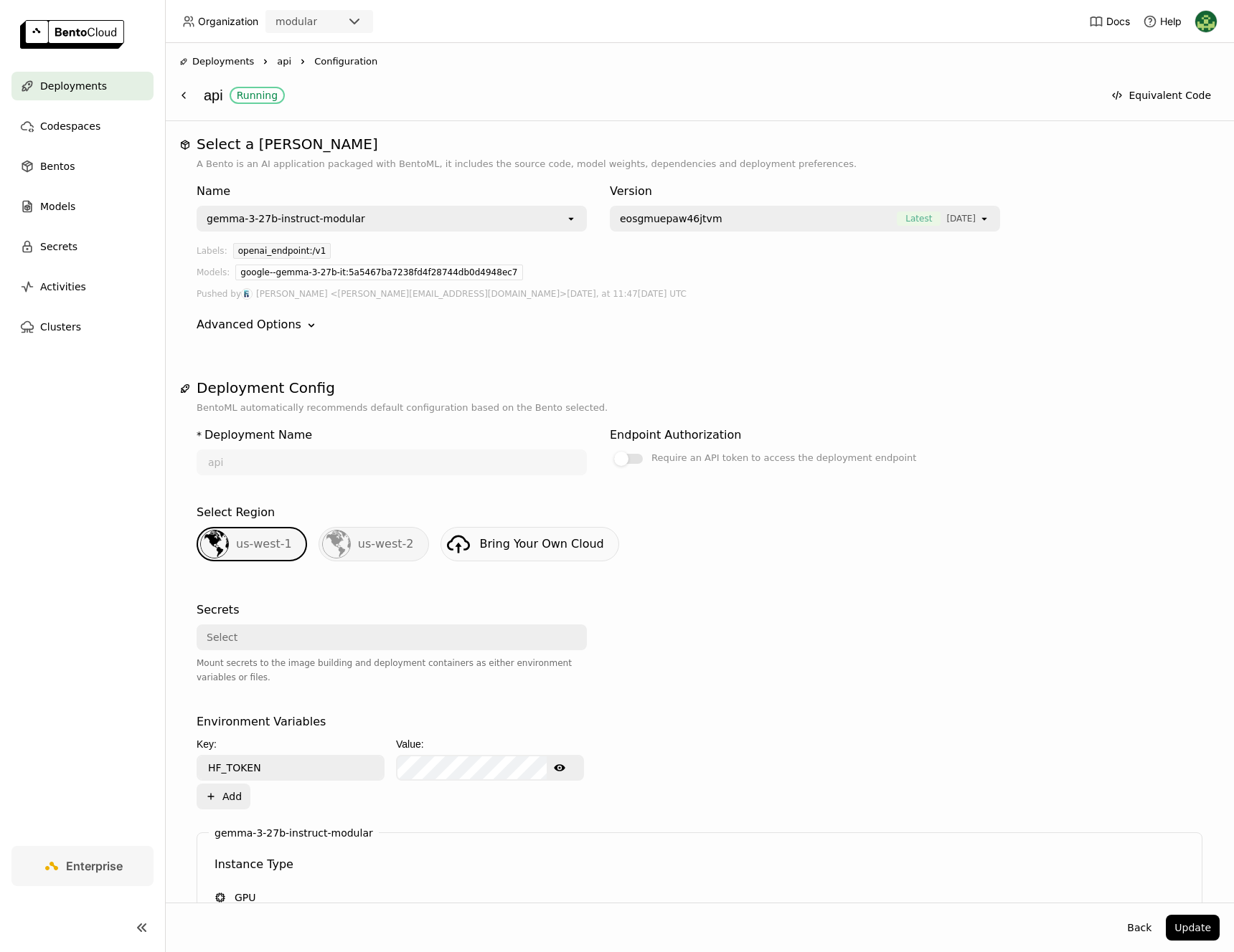
click at [308, 324] on icon at bounding box center [311, 325] width 5 height 4
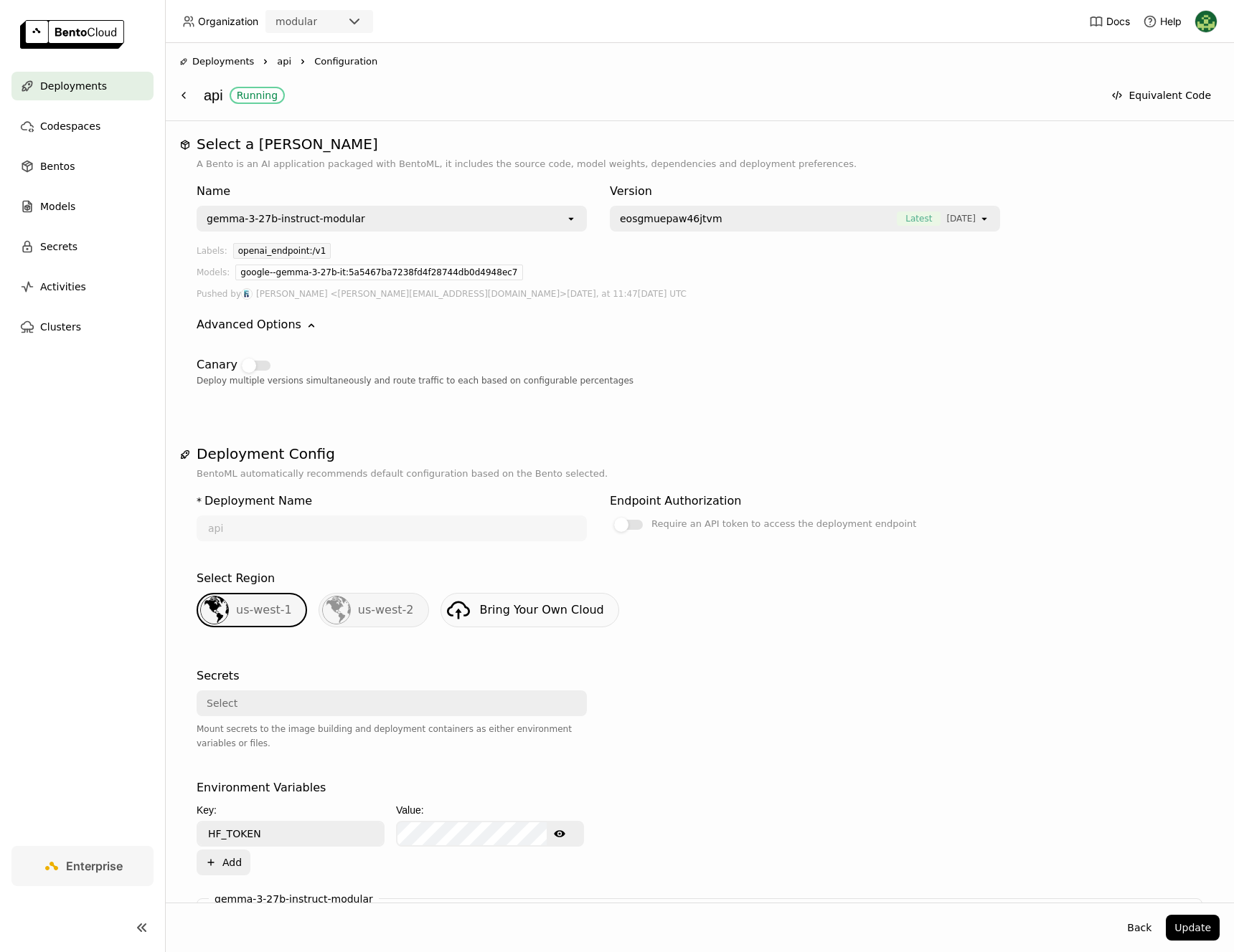
click at [304, 324] on icon "Down" at bounding box center [311, 325] width 14 height 14
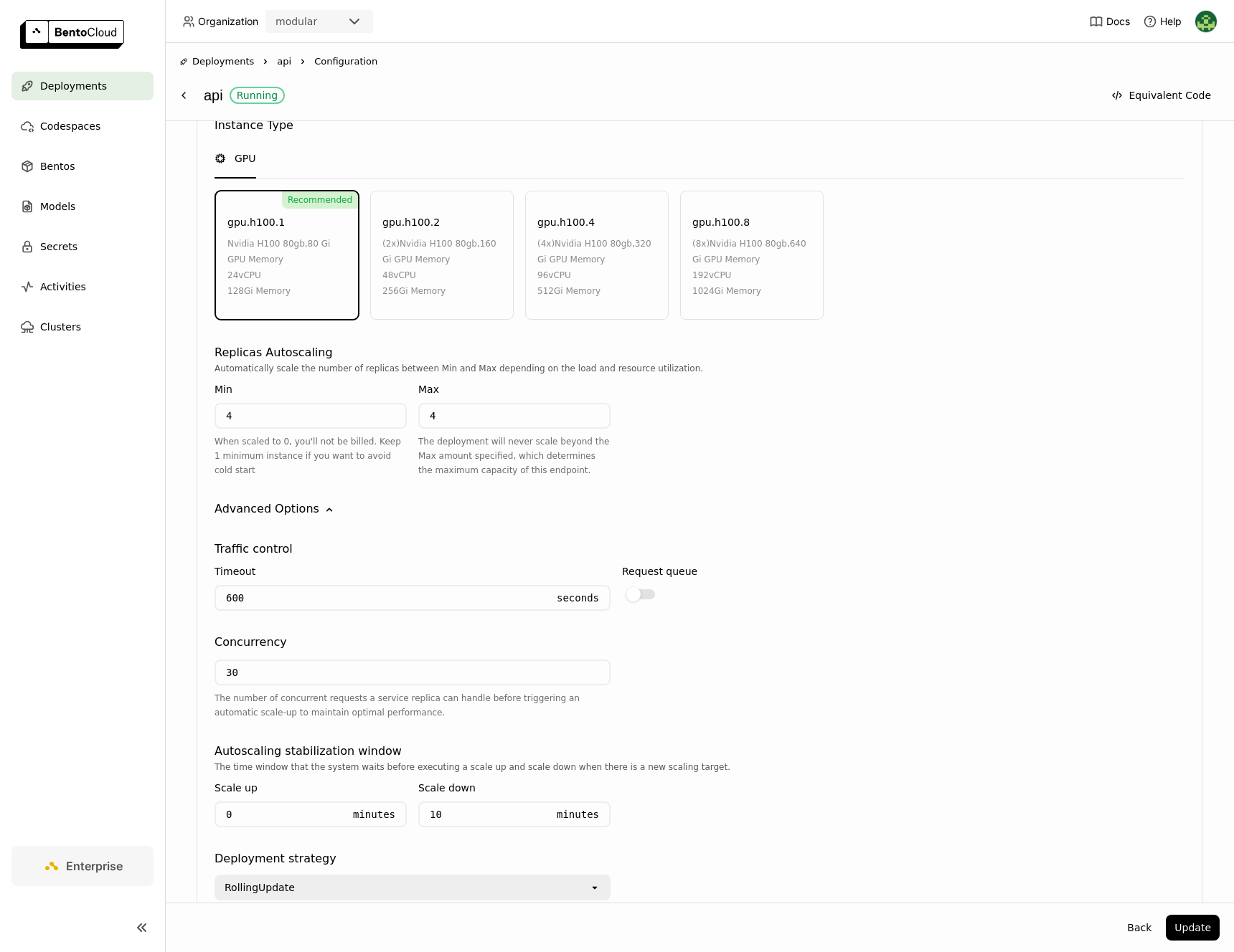
scroll to position [738, 0]
click at [1139, 937] on button "Back" at bounding box center [1139, 928] width 41 height 26
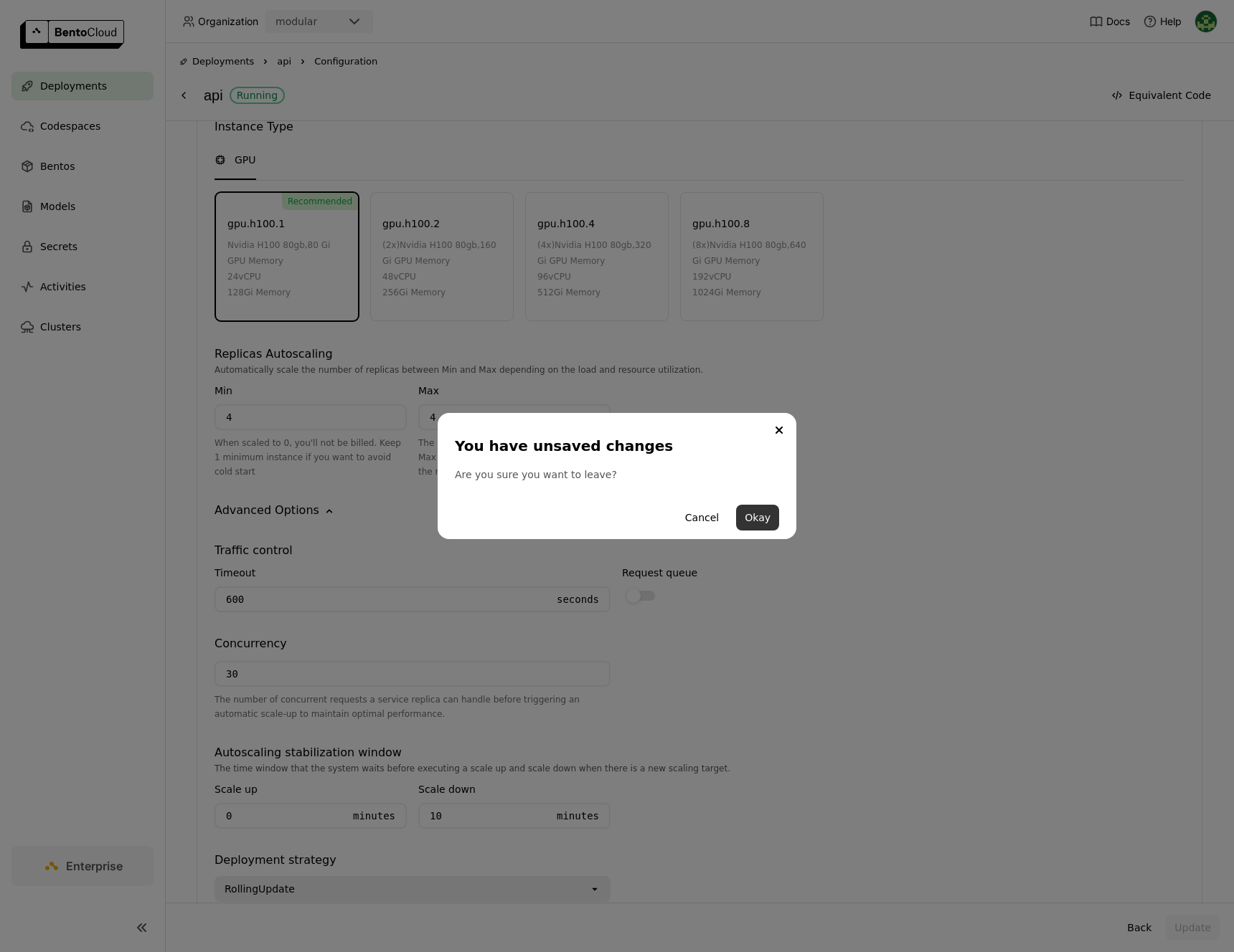
click at [749, 518] on button "Okay" at bounding box center [757, 517] width 43 height 26
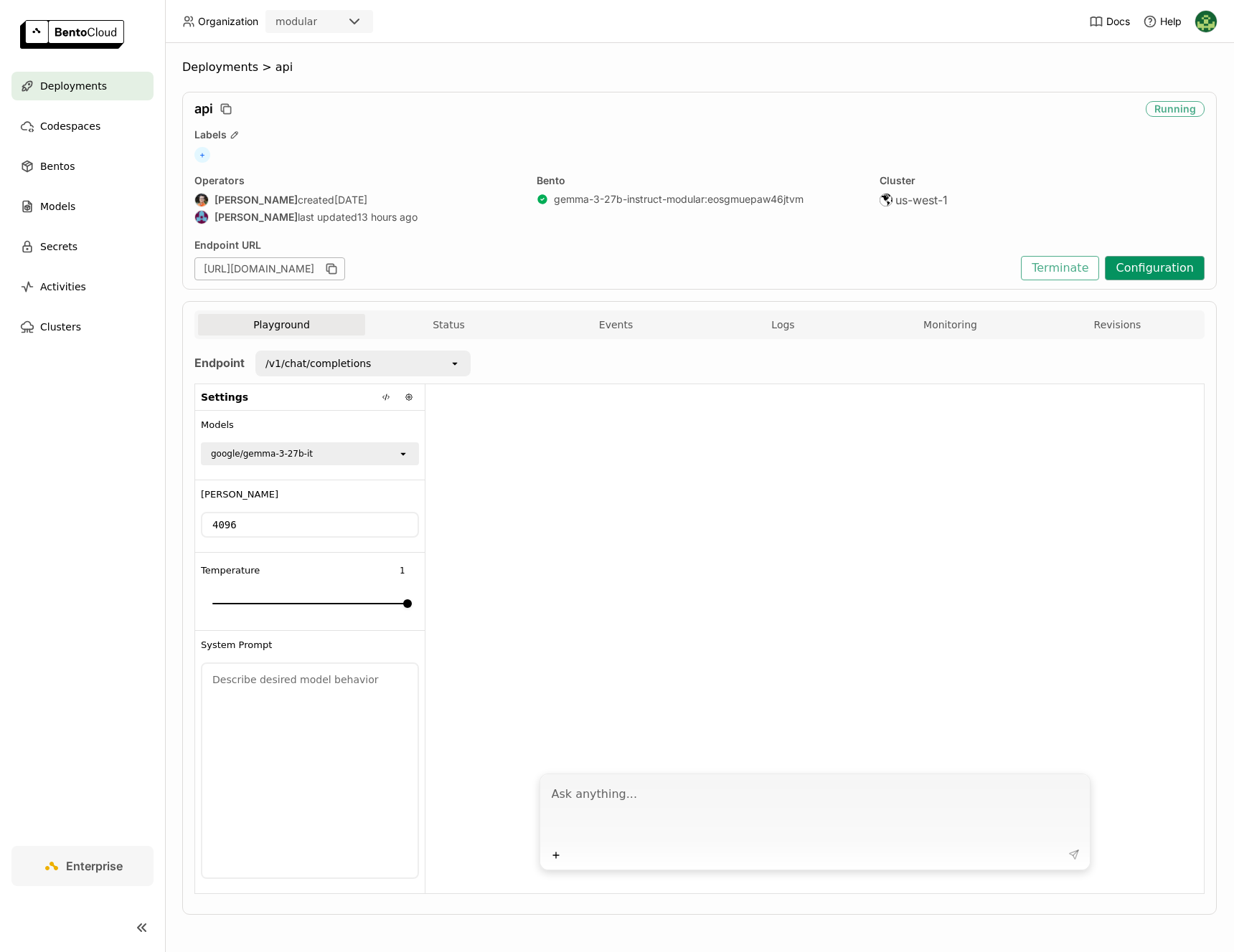
click at [1131, 278] on button "Configuration" at bounding box center [1154, 268] width 100 height 24
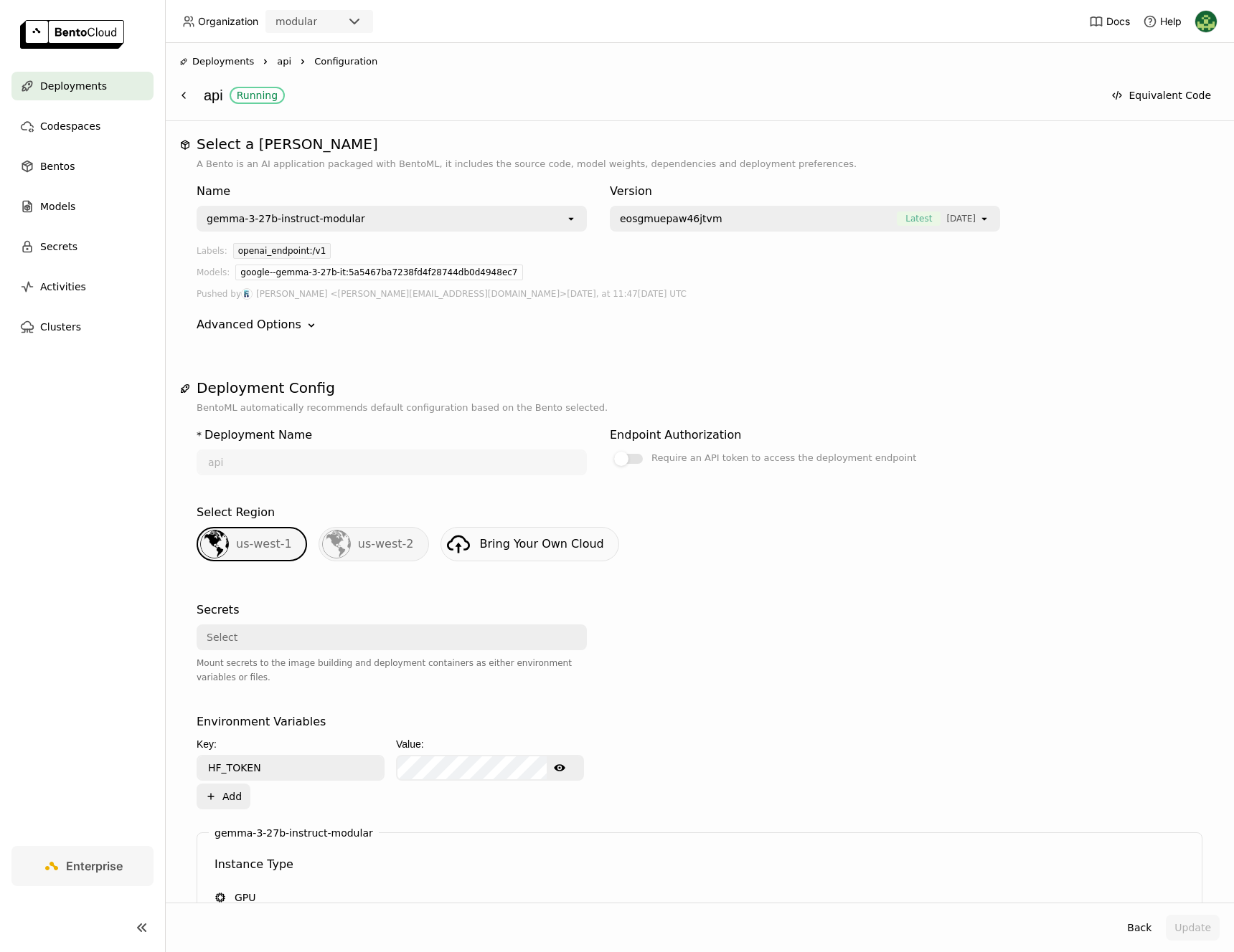
scroll to position [449, 0]
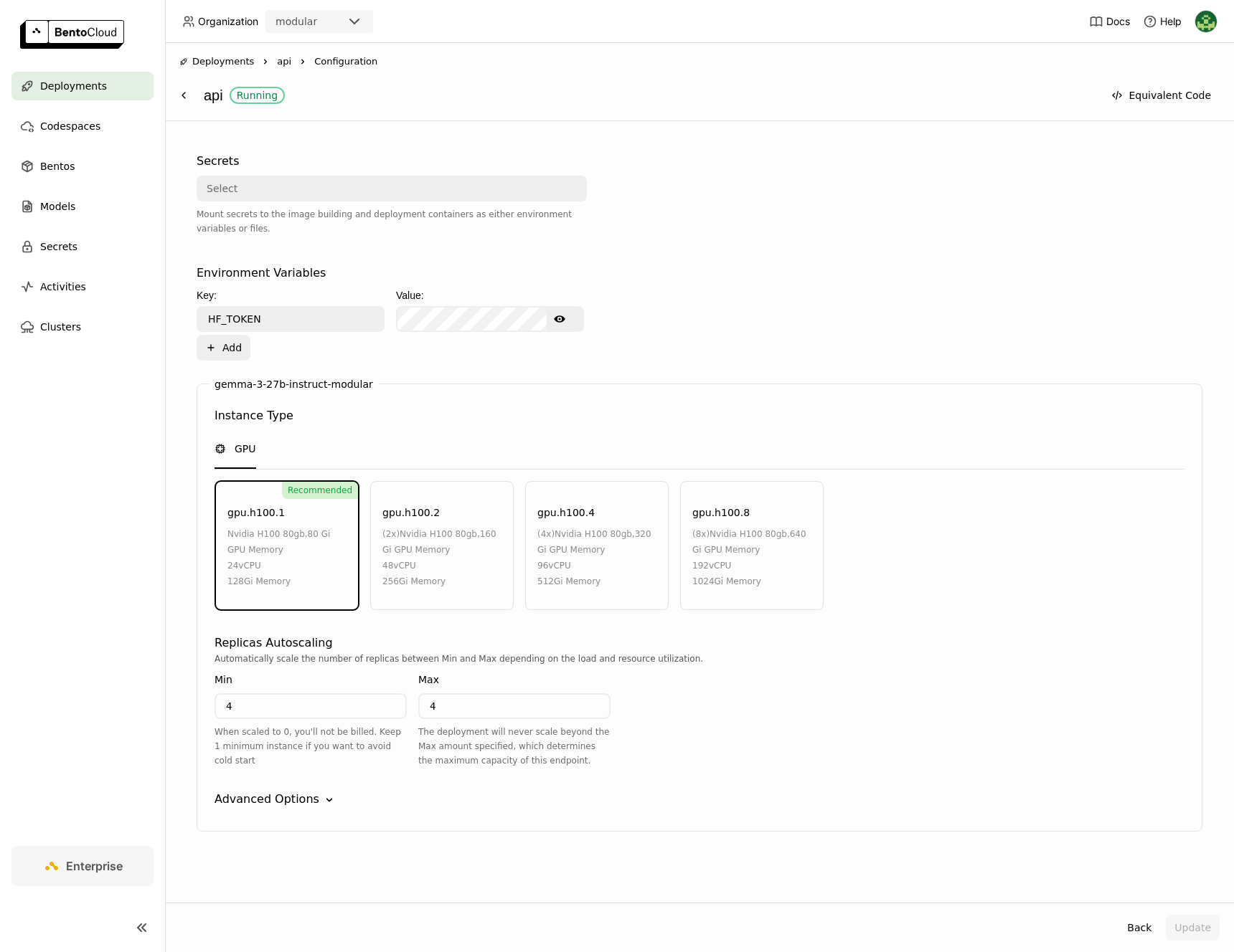
click at [282, 807] on div "Advanced Options" at bounding box center [266, 799] width 104 height 17
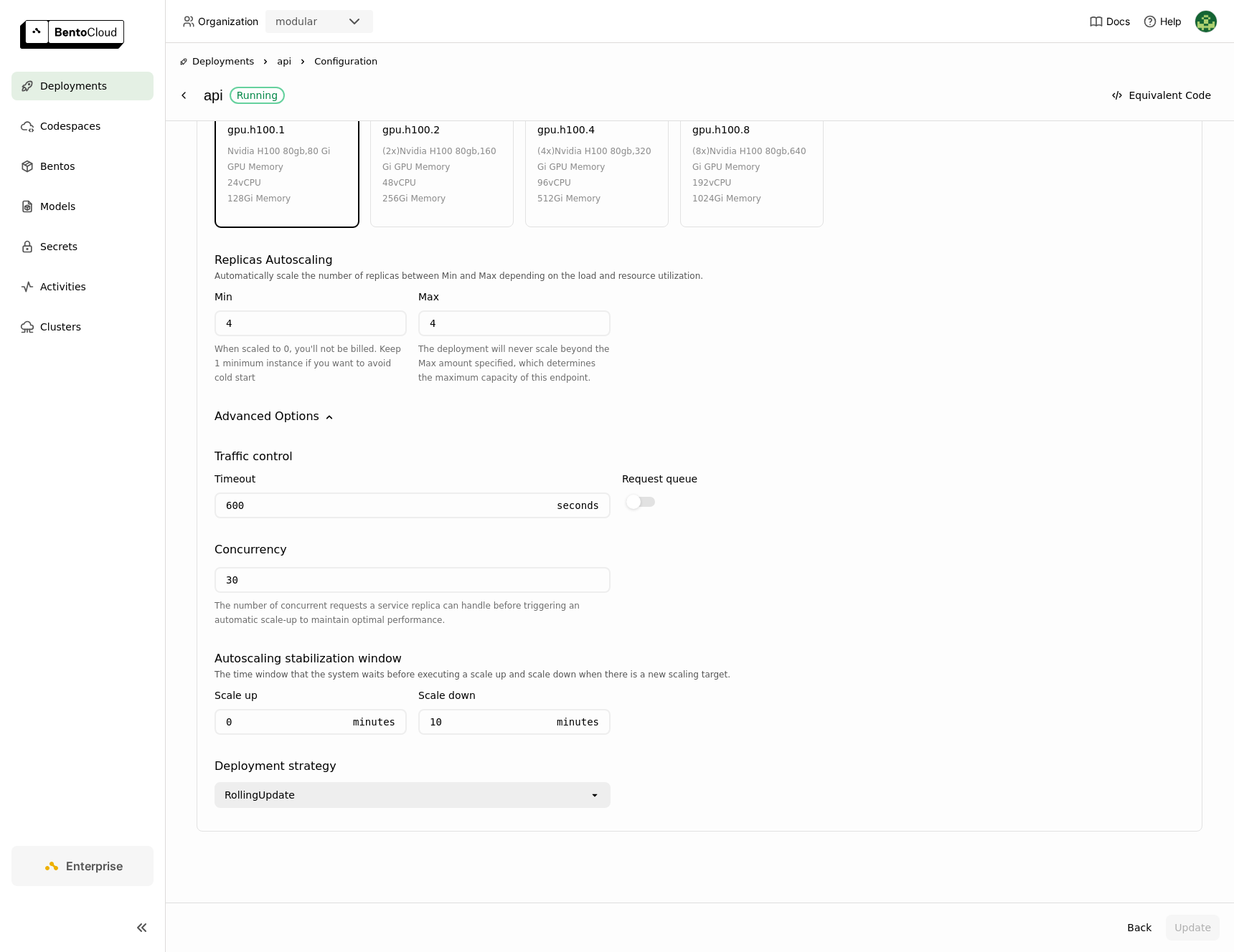
scroll to position [0, 0]
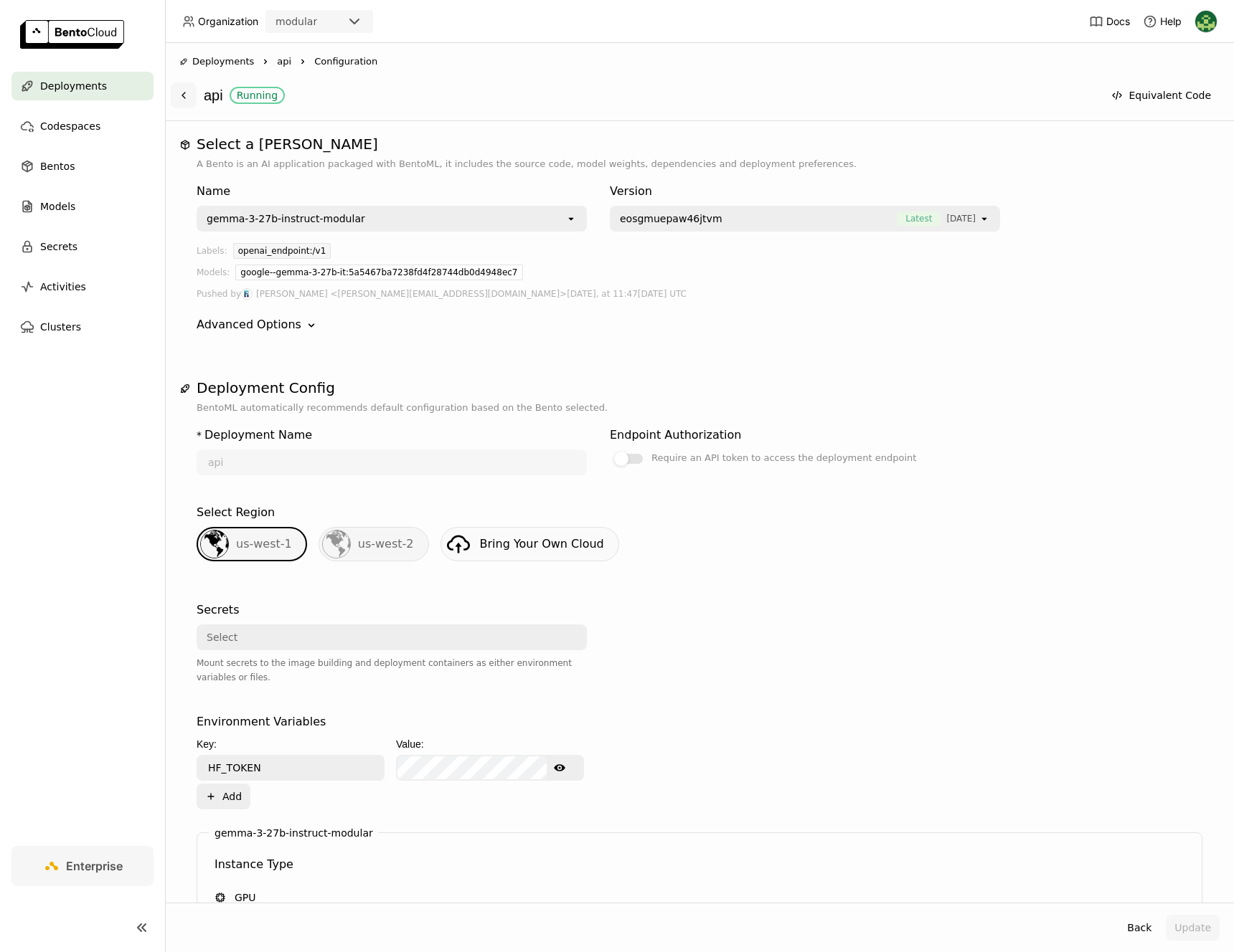
click at [190, 93] on button at bounding box center [183, 95] width 26 height 26
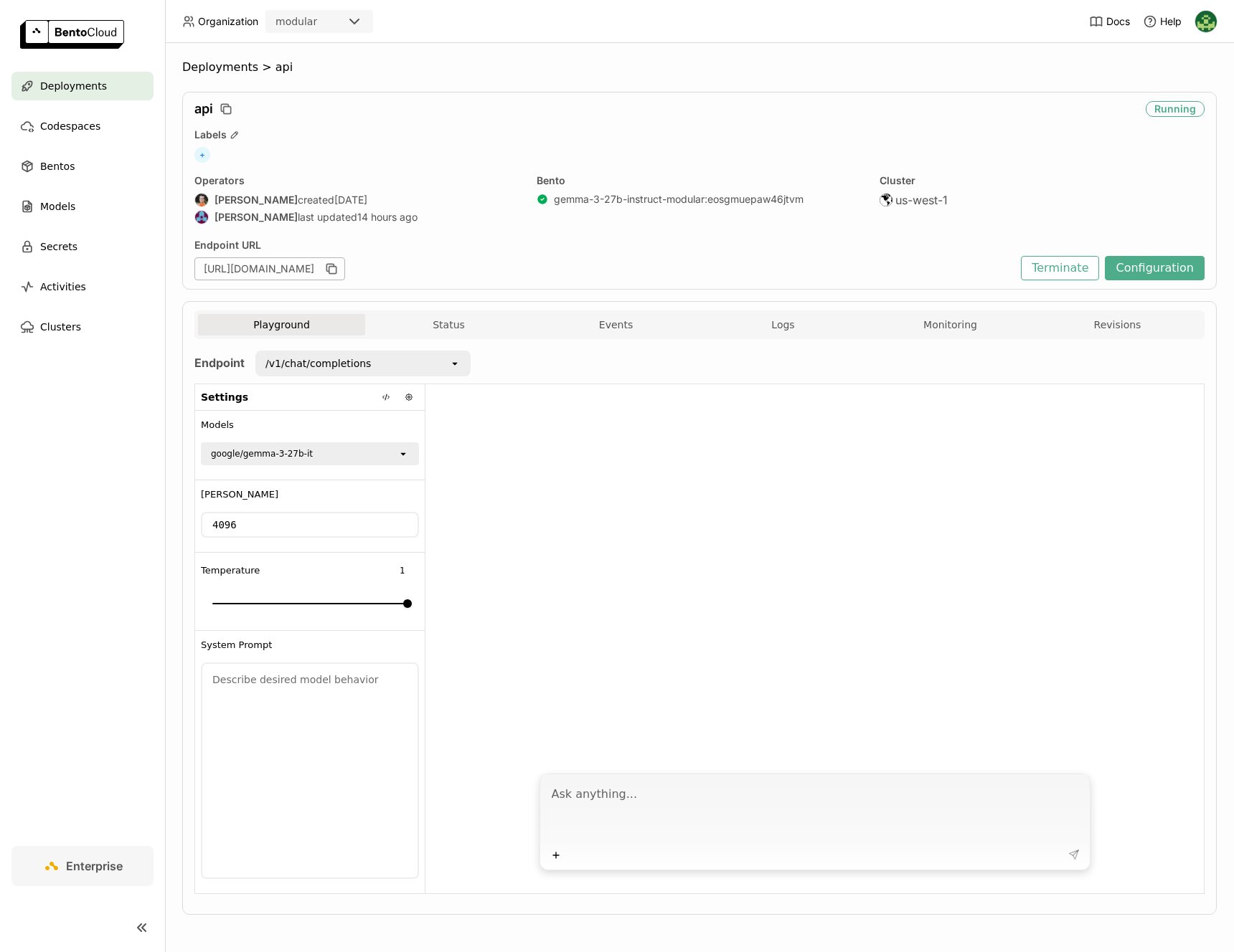
click at [83, 91] on span "Deployments" at bounding box center [74, 85] width 67 height 17
